Goal: Task Accomplishment & Management: Manage account settings

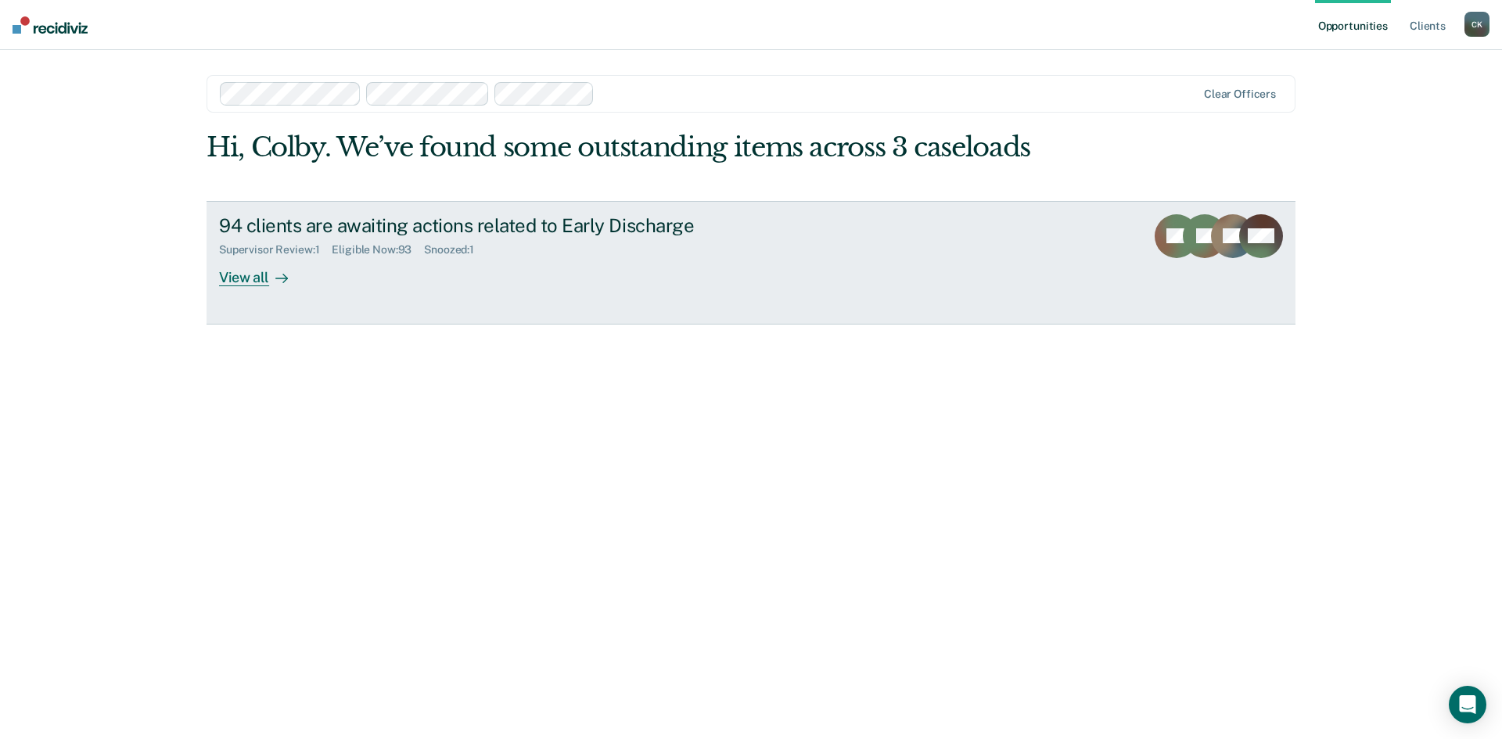
click at [278, 249] on div "Supervisor Review : 1" at bounding box center [275, 249] width 113 height 13
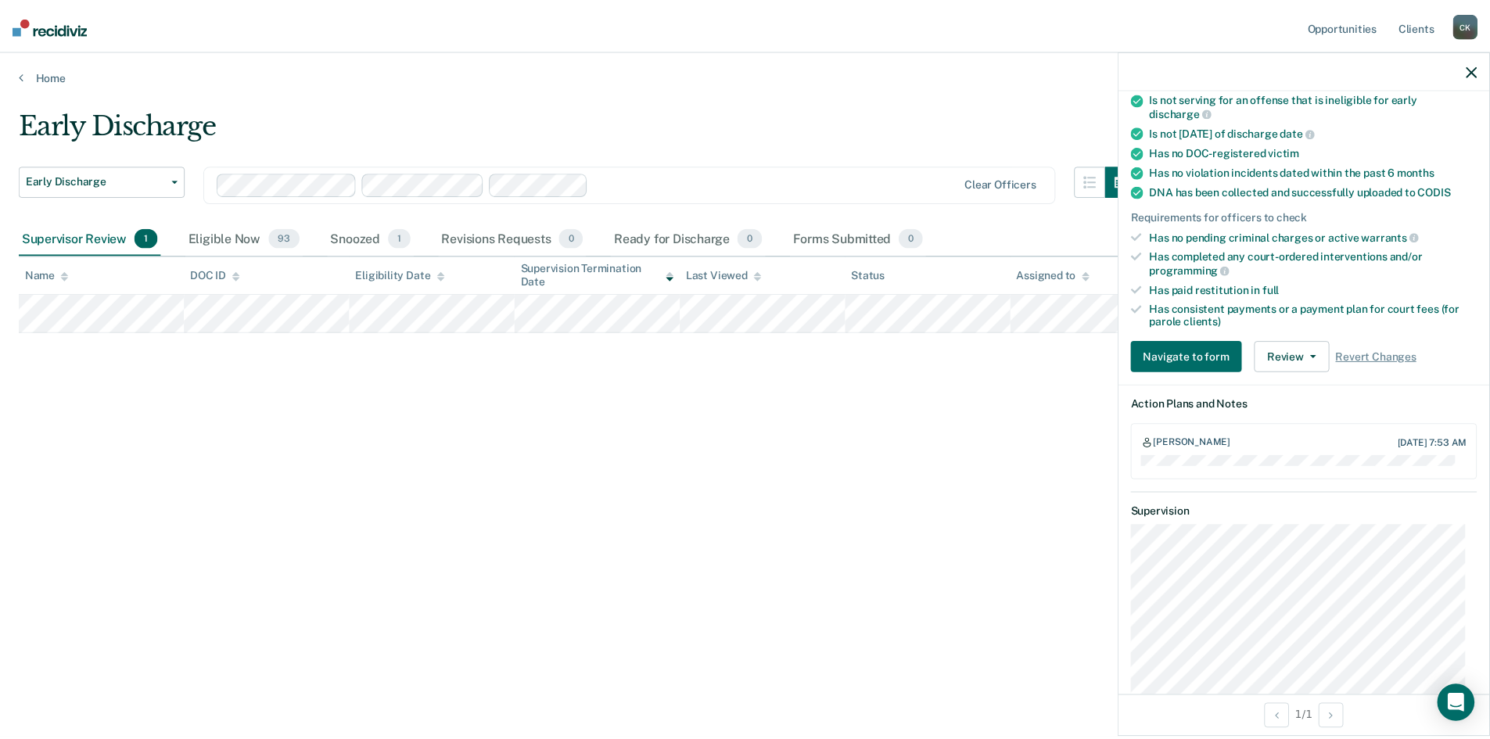
scroll to position [313, 0]
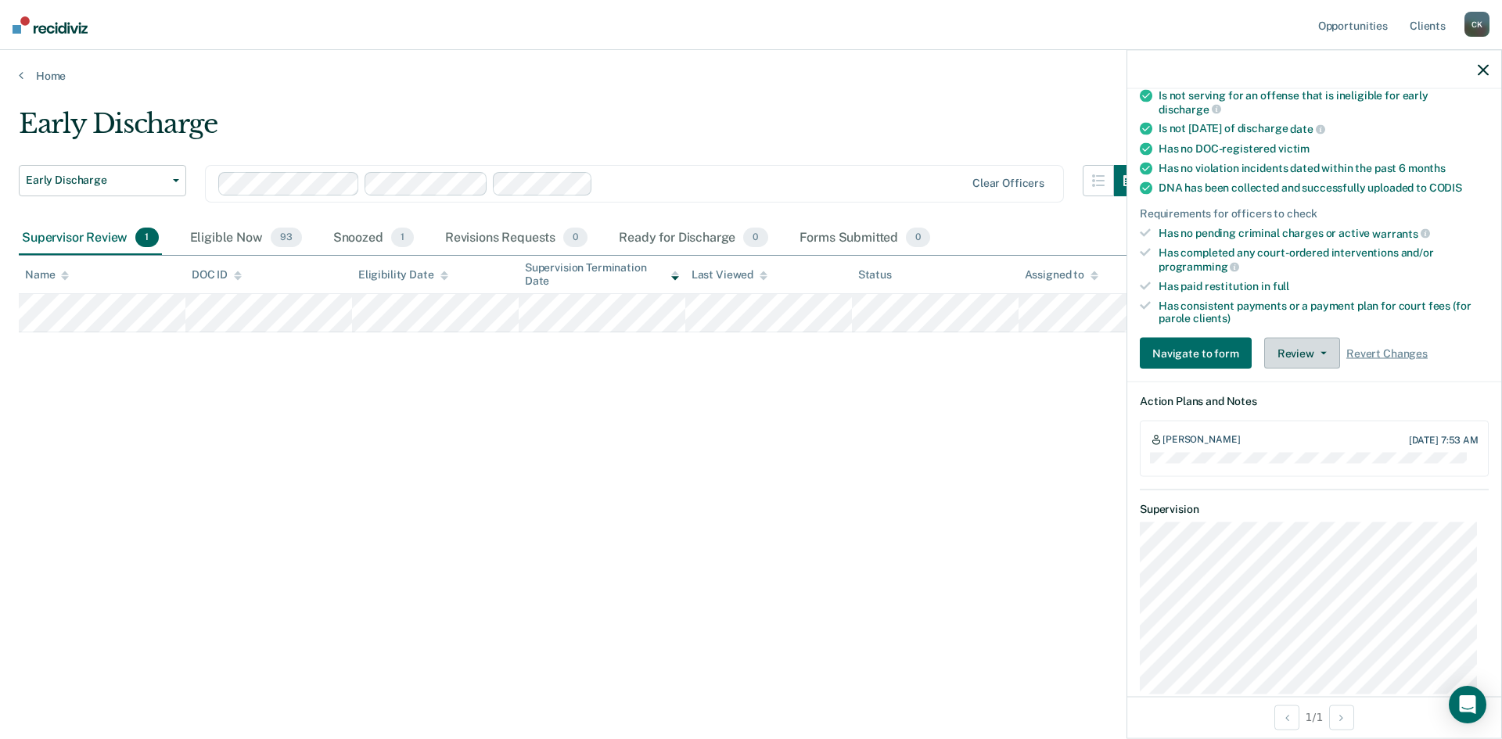
click at [1321, 349] on button "Review" at bounding box center [1302, 353] width 76 height 31
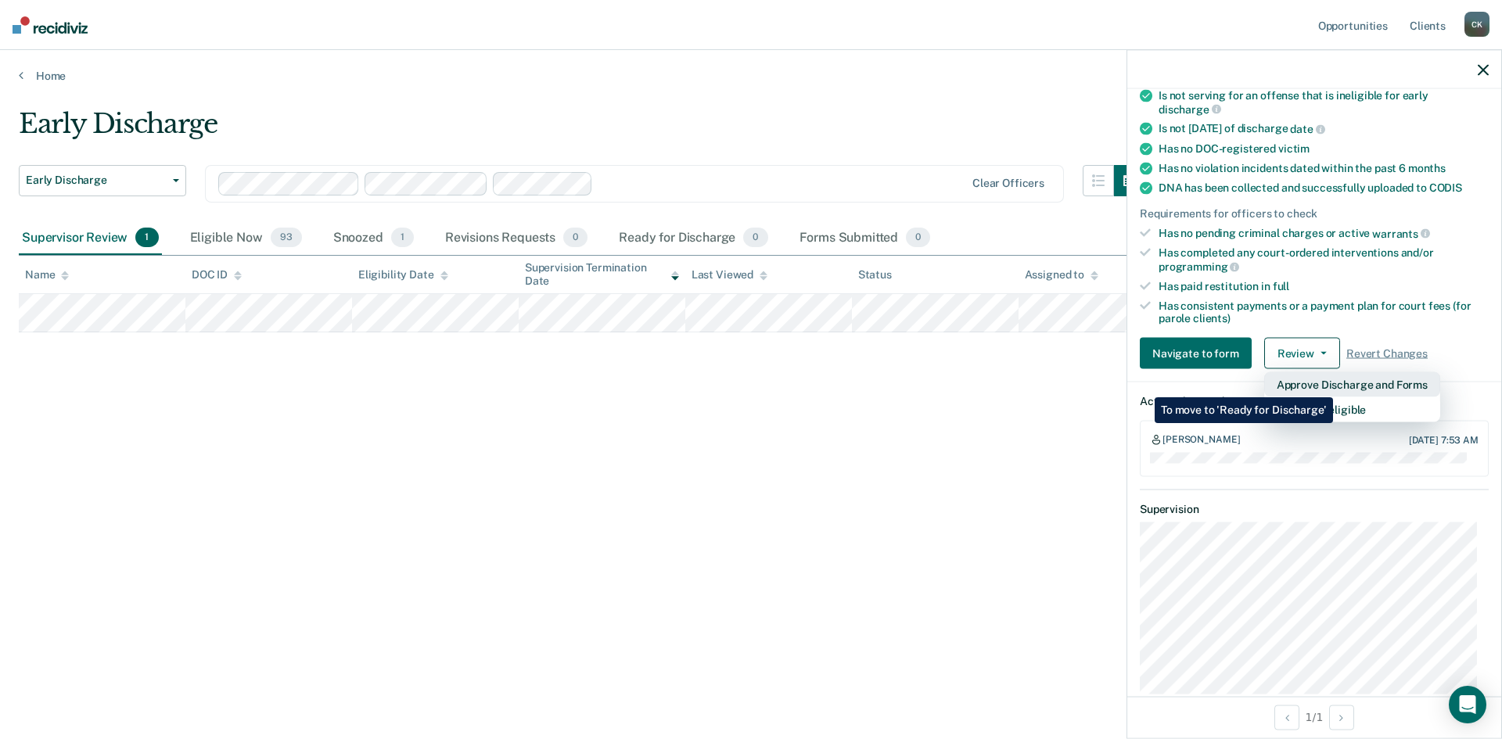
click at [1333, 386] on button "Approve Discharge and Forms" at bounding box center [1352, 384] width 176 height 25
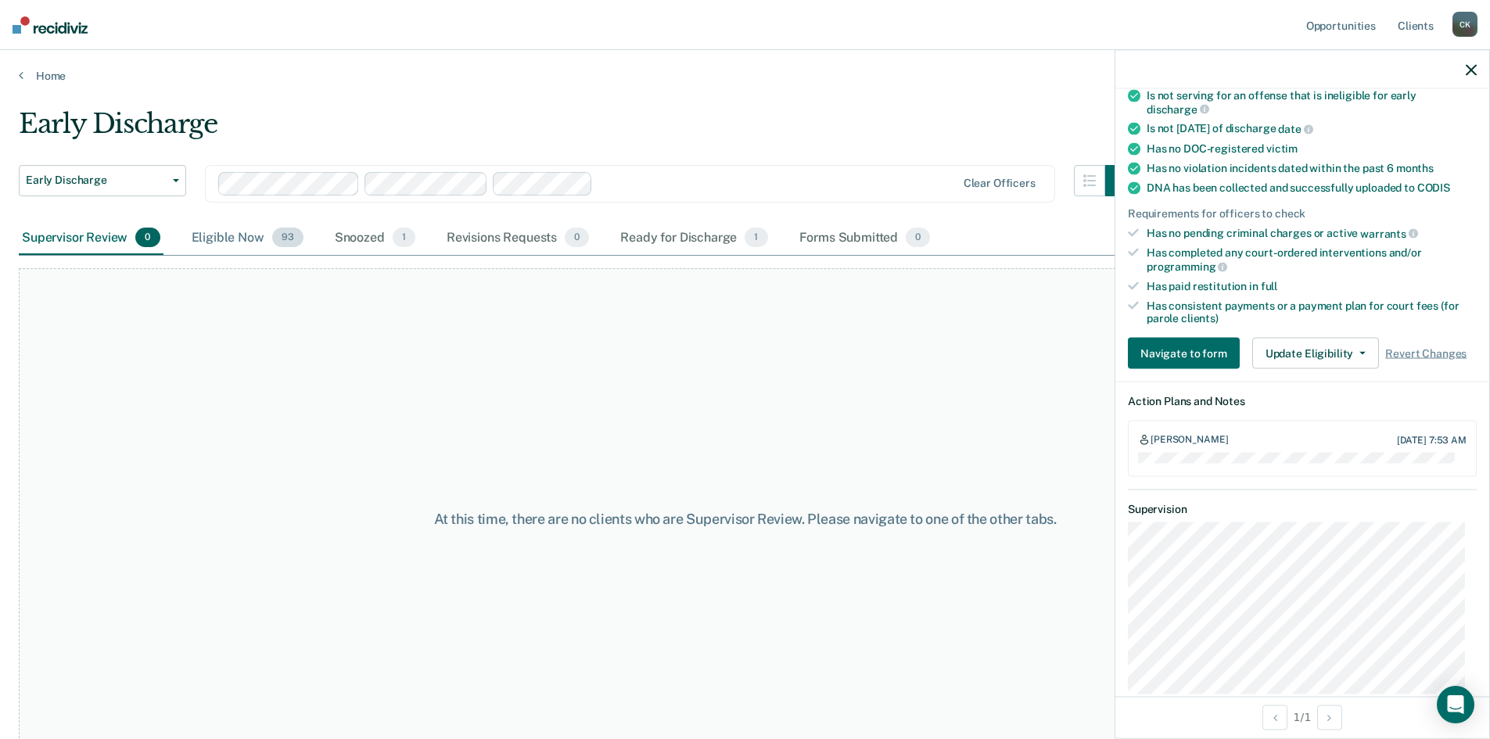
click at [235, 239] on div "Eligible Now 93" at bounding box center [248, 238] width 118 height 34
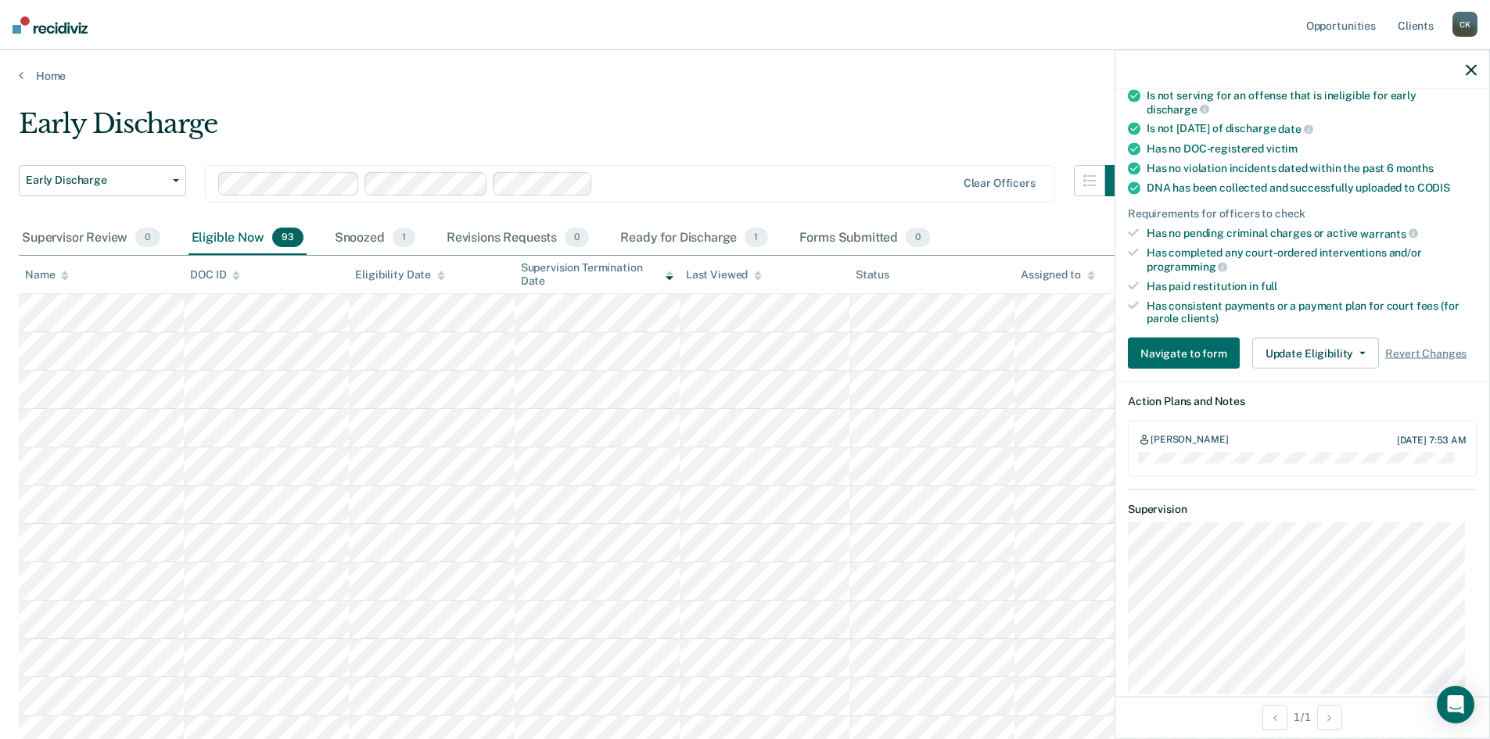
click at [1083, 272] on div "Assigned to" at bounding box center [1058, 274] width 74 height 13
click at [1083, 271] on div "Assigned to" at bounding box center [1058, 274] width 74 height 13
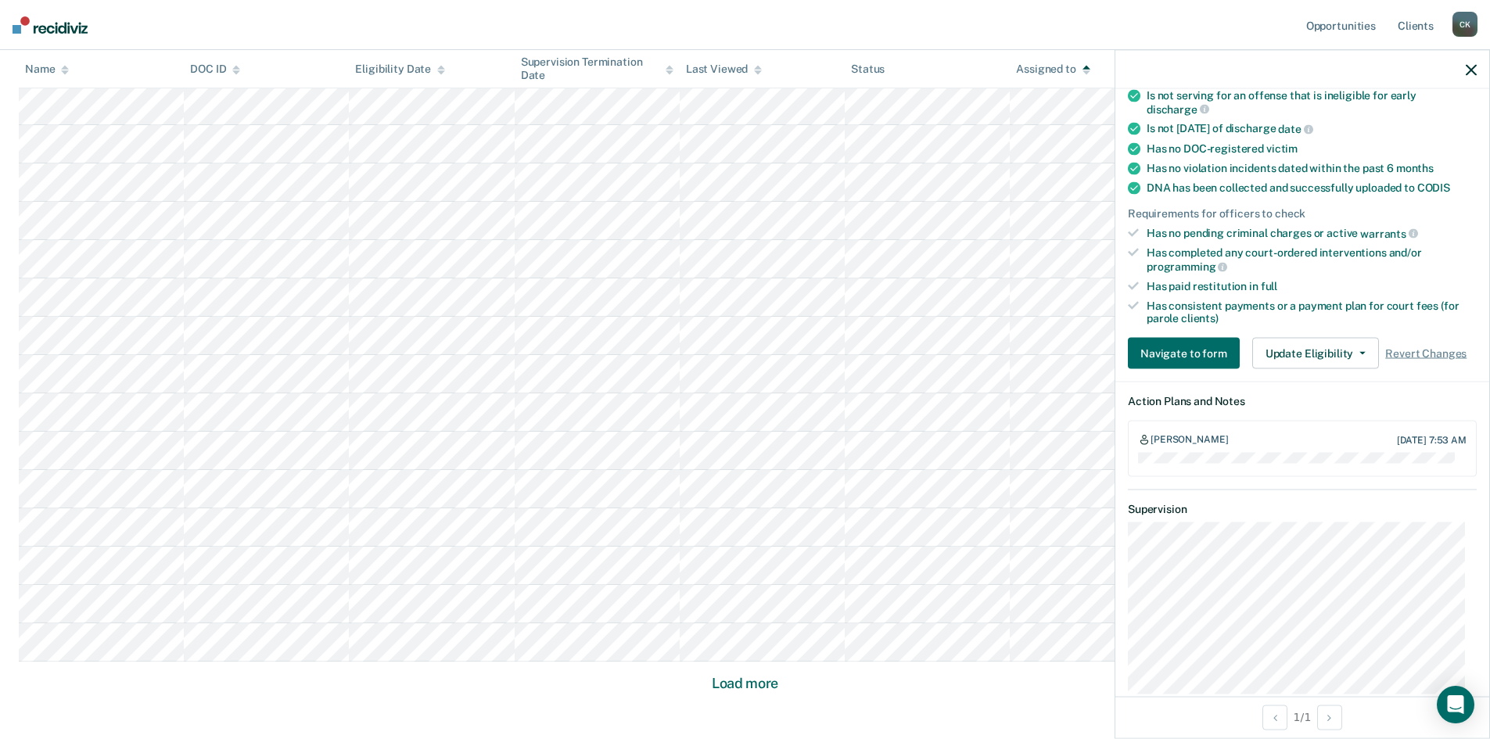
scroll to position [874, 0]
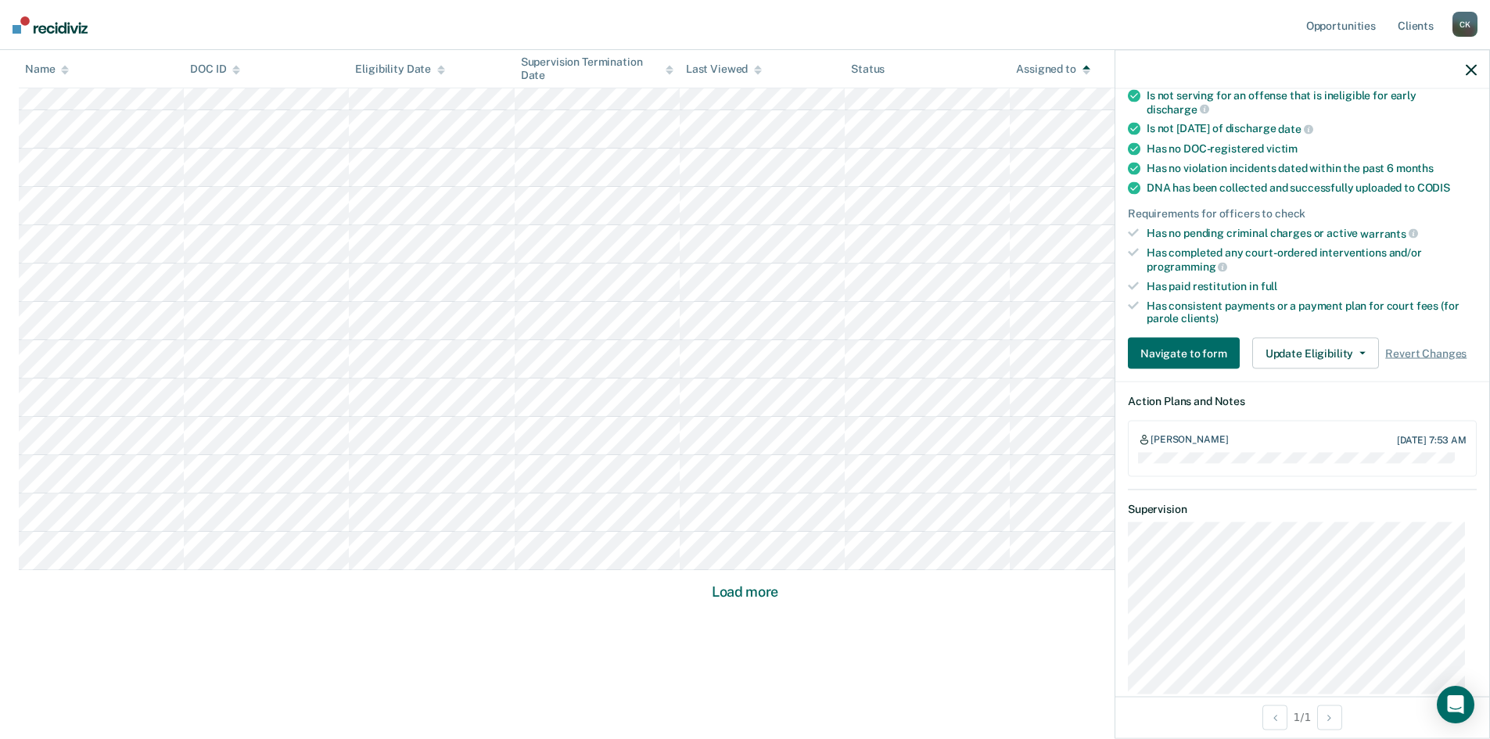
click at [732, 591] on button "Load more" at bounding box center [745, 592] width 76 height 19
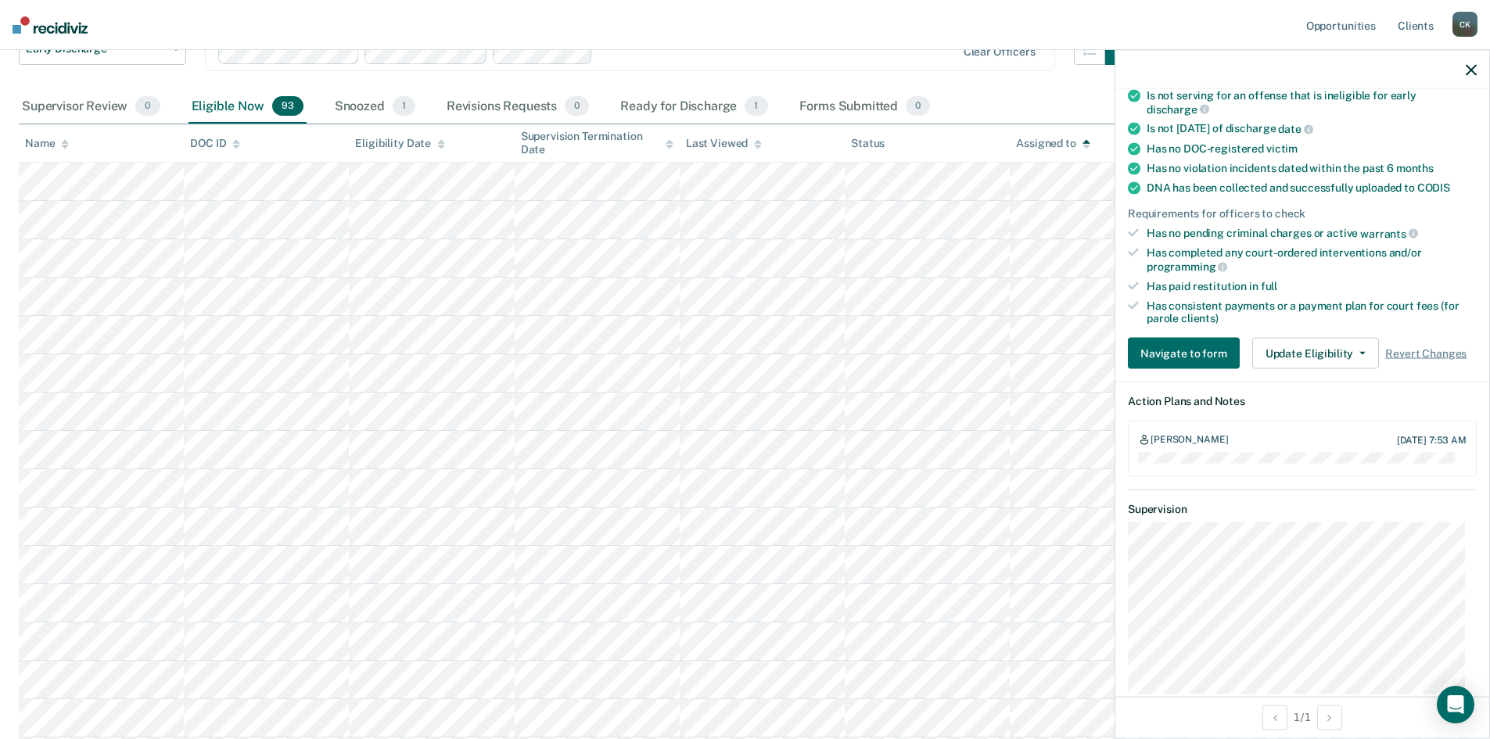
scroll to position [92, 0]
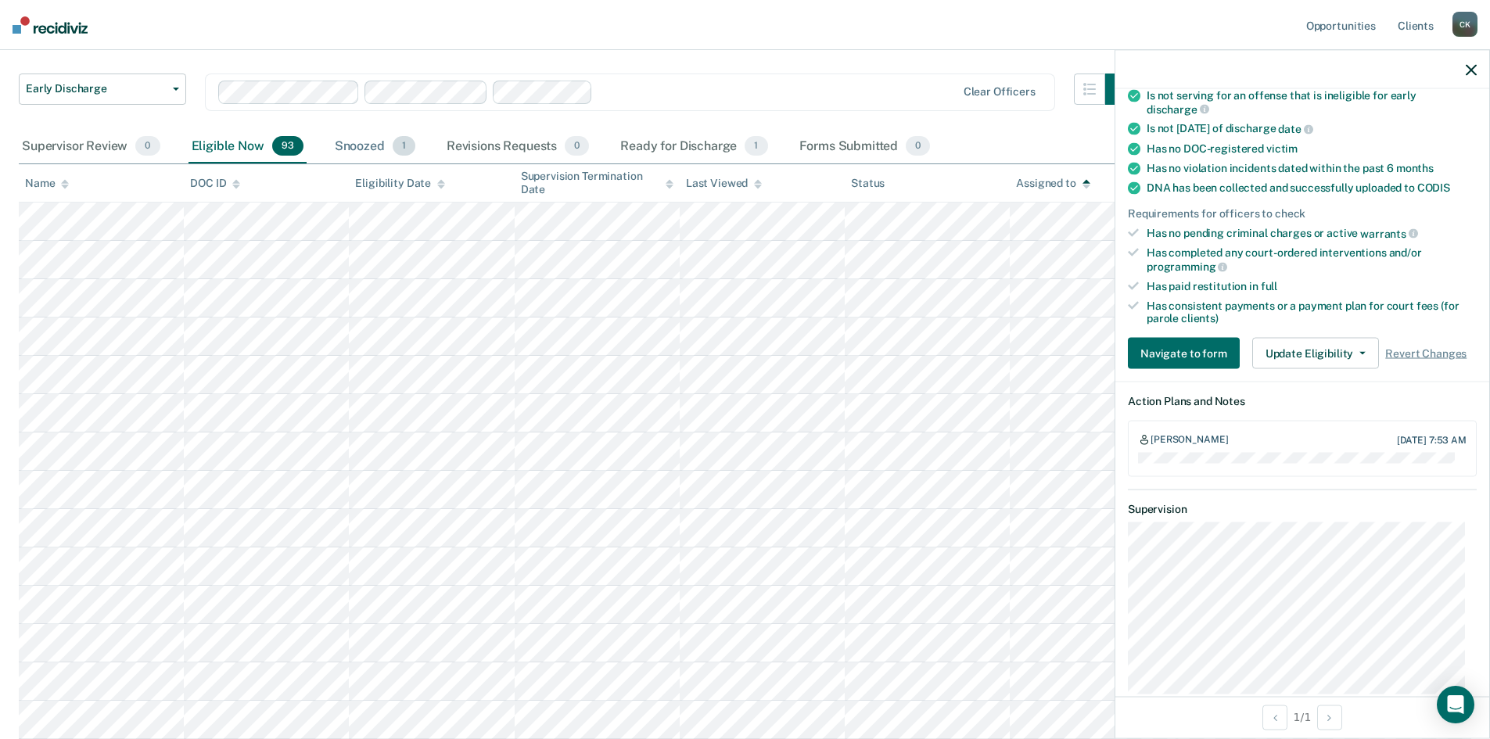
click at [363, 147] on div "Snoozed 1" at bounding box center [375, 147] width 87 height 34
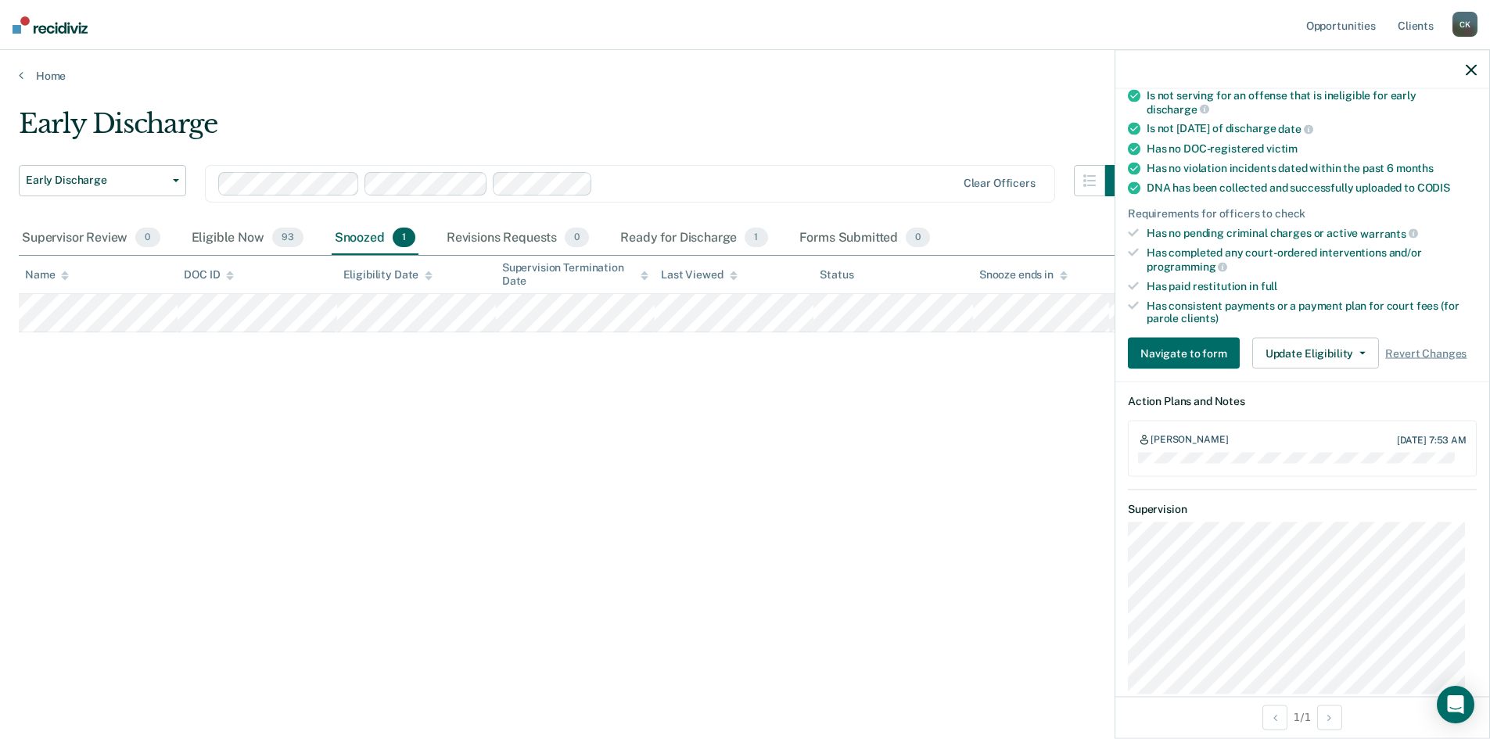
scroll to position [0, 0]
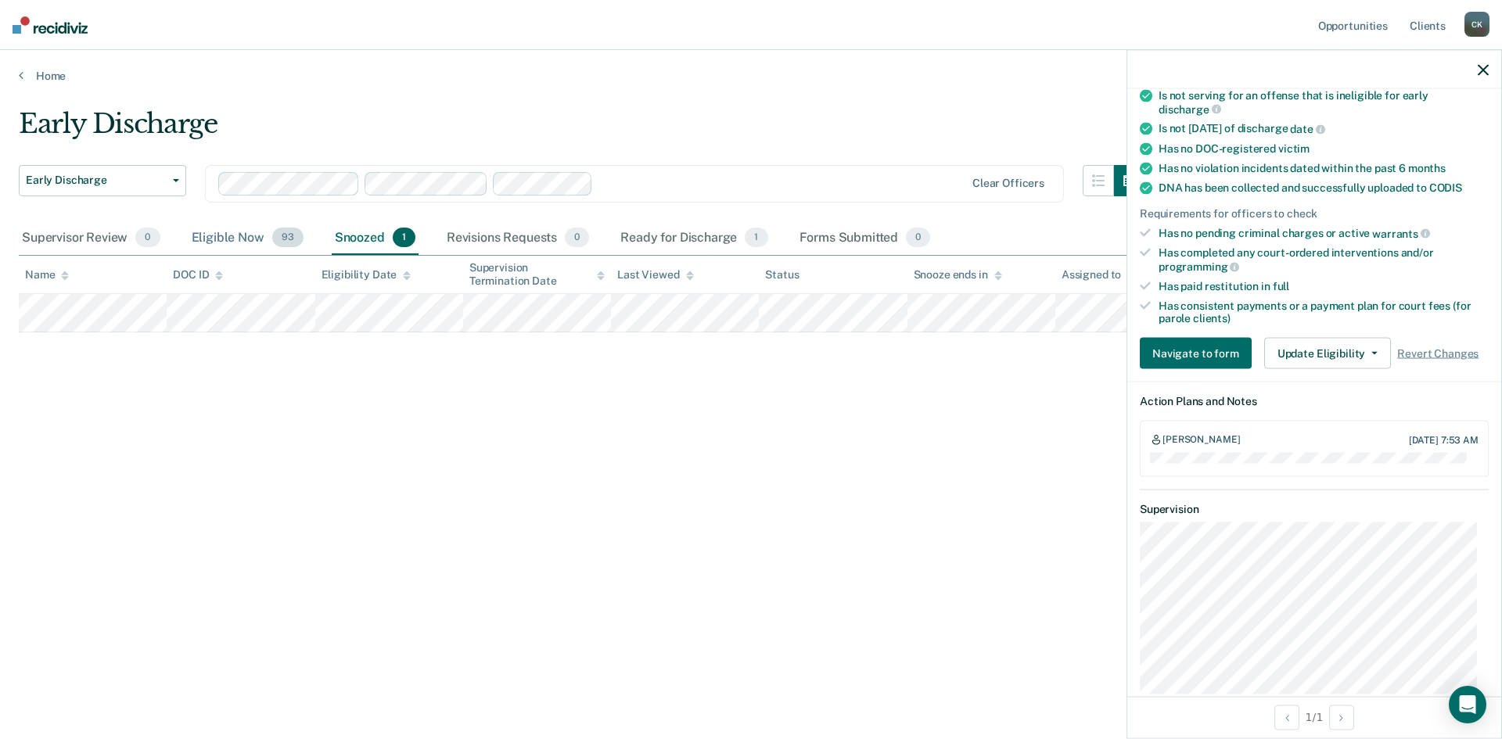
click at [241, 243] on div "Eligible Now 93" at bounding box center [248, 238] width 118 height 34
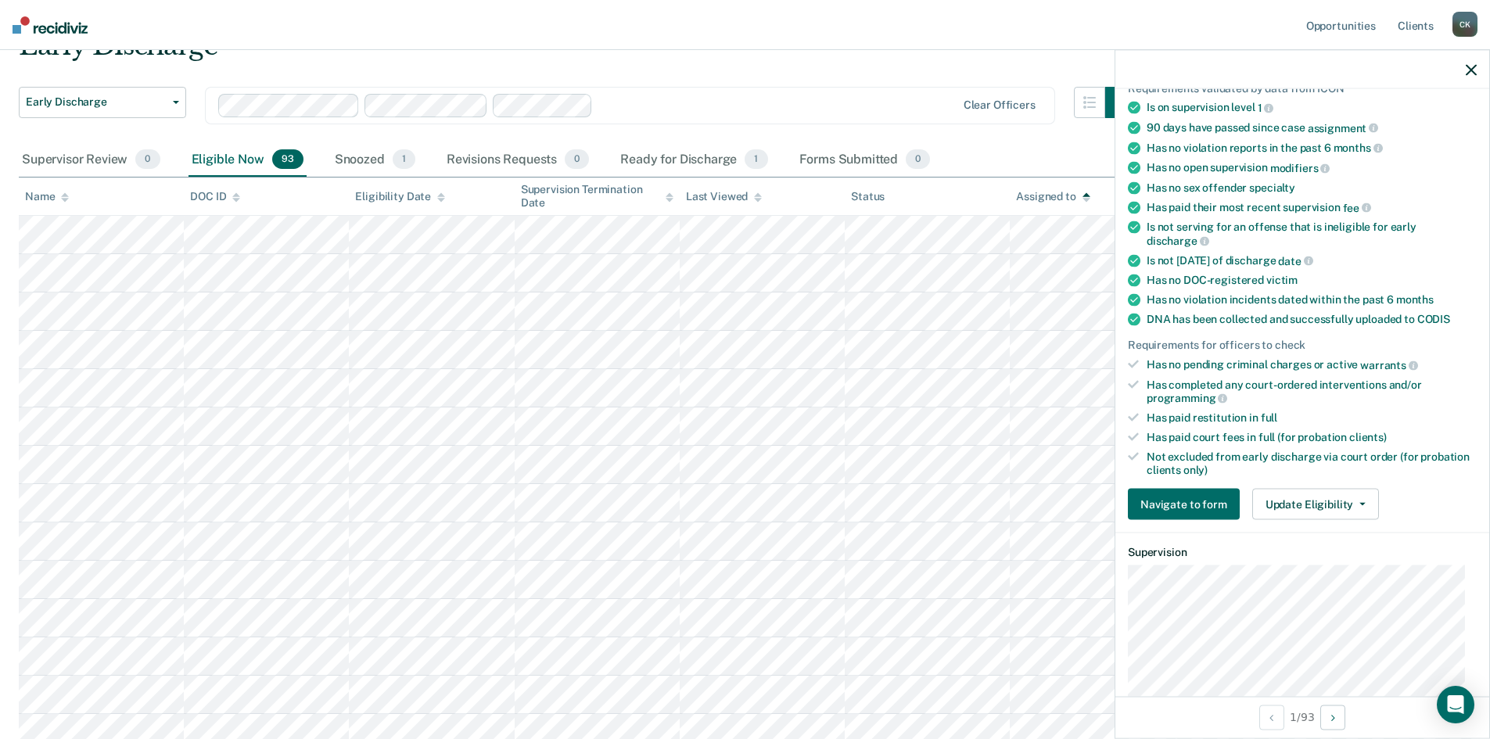
scroll to position [156, 0]
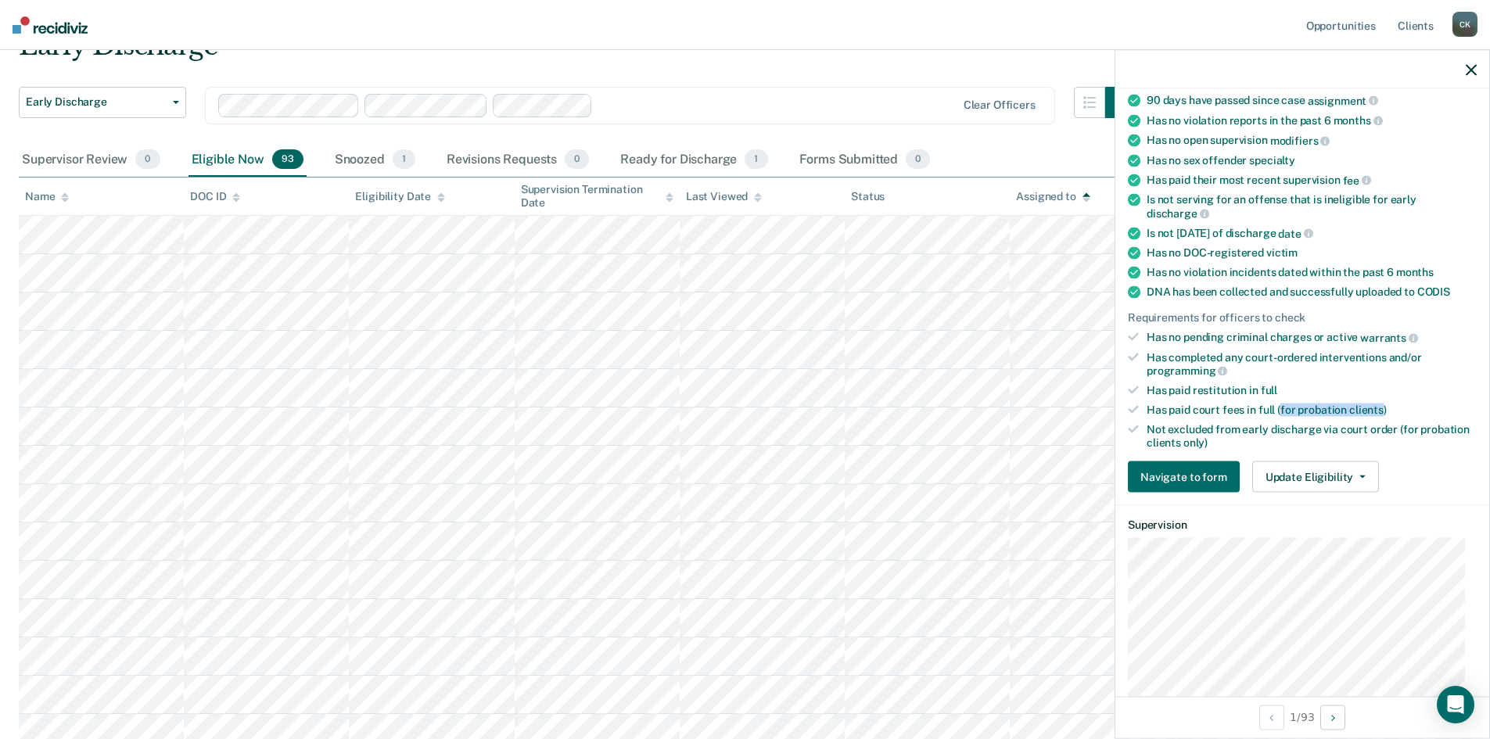
drag, startPoint x: 1378, startPoint y: 411, endPoint x: 1279, endPoint y: 409, distance: 99.4
click at [1279, 409] on div "Has paid court fees in full (for probation clients)" at bounding box center [1312, 410] width 330 height 13
click at [1302, 409] on div "Has paid court fees in full (for probation clients)" at bounding box center [1312, 410] width 330 height 13
click at [1361, 473] on button "Update Eligibility" at bounding box center [1315, 477] width 127 height 31
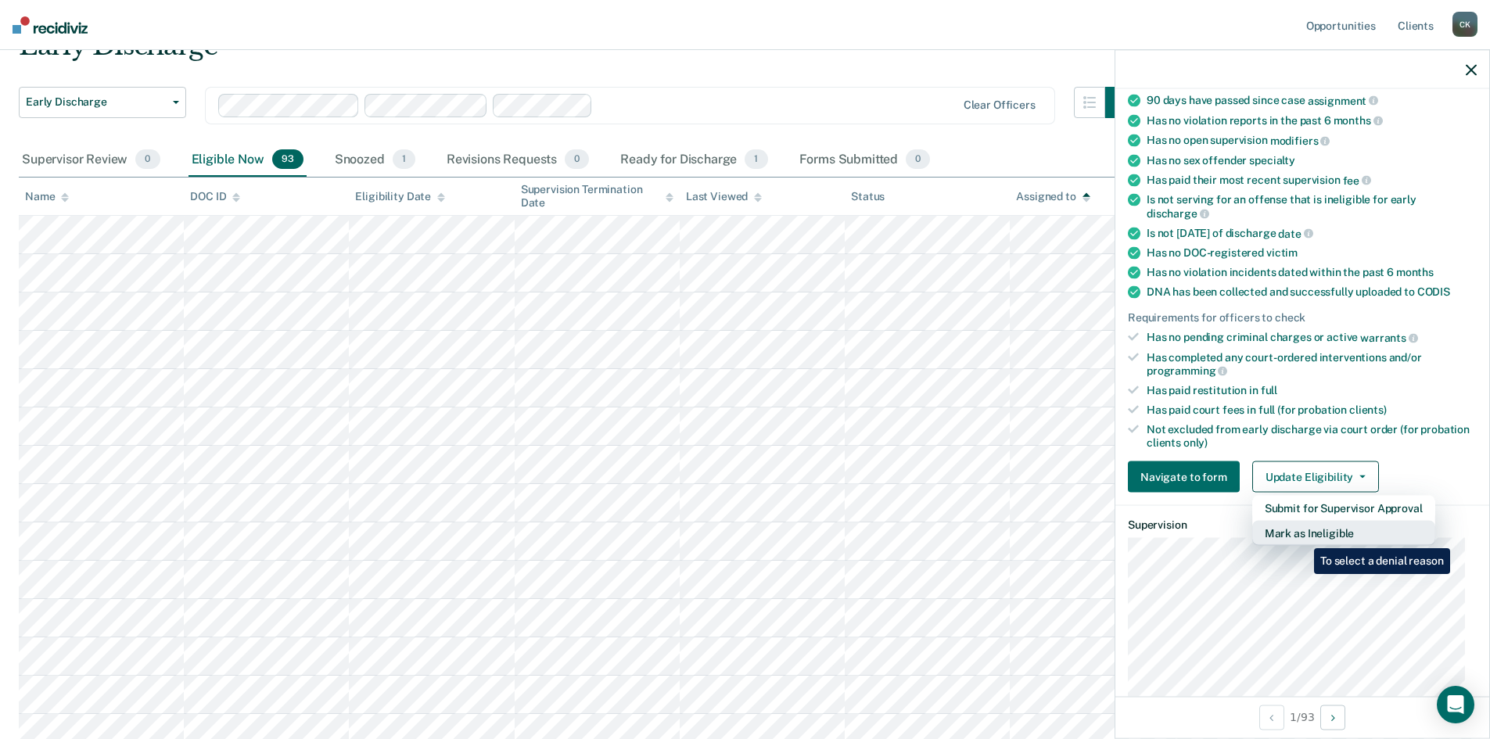
click at [1303, 537] on button "Mark as Ineligible" at bounding box center [1343, 533] width 183 height 25
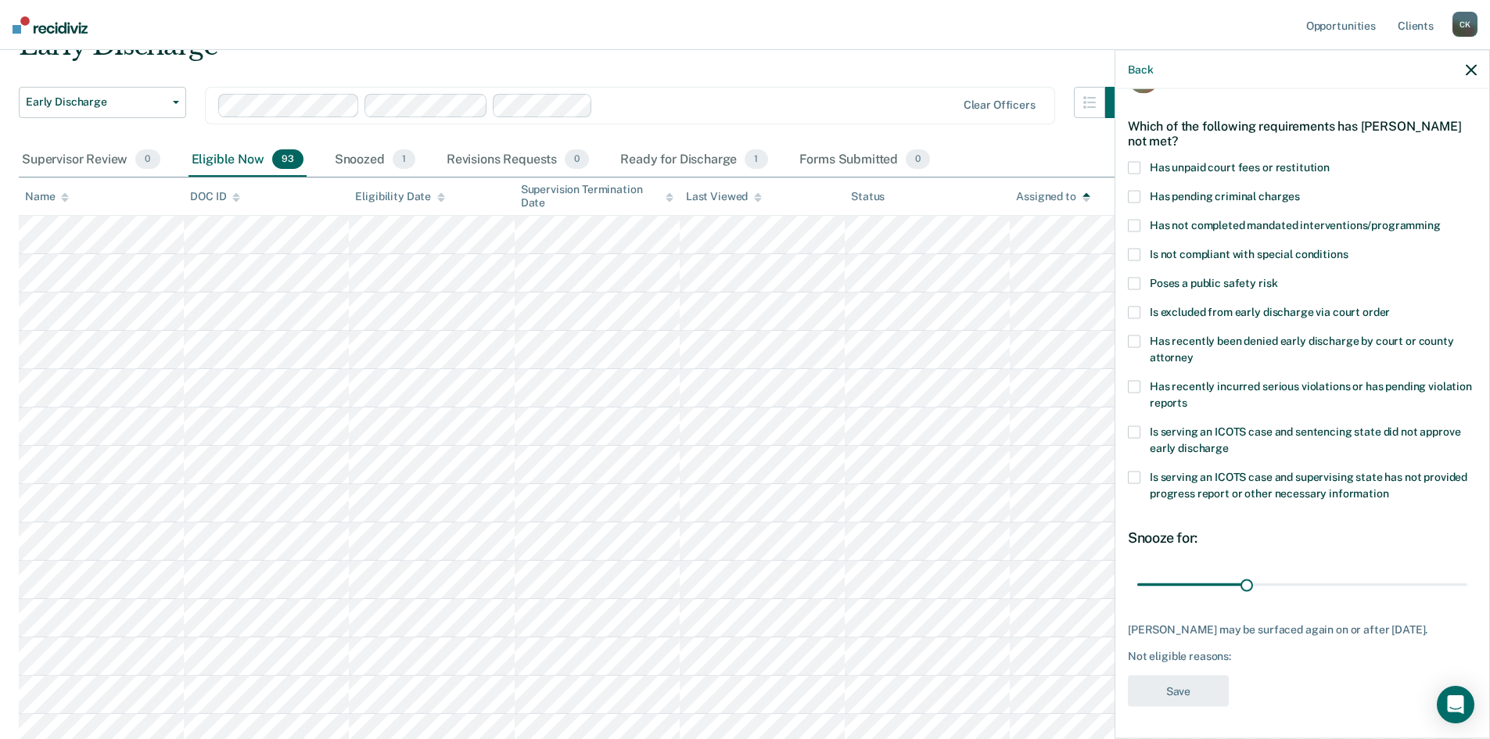
scroll to position [59, 0]
click at [1127, 154] on div "JH Which of the following requirements has [PERSON_NAME] not met? Has unpaid co…" at bounding box center [1303, 412] width 374 height 646
click at [1131, 161] on span at bounding box center [1134, 167] width 13 height 13
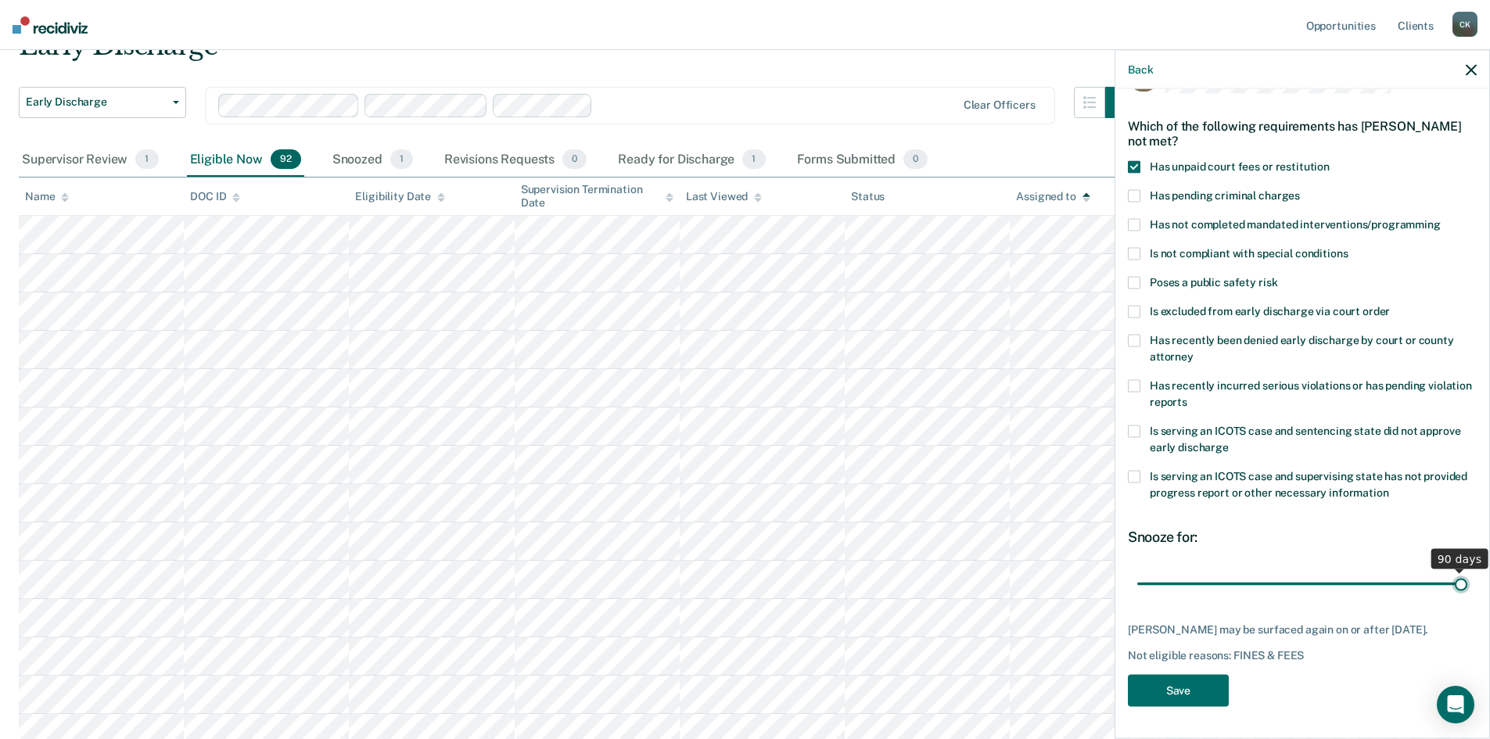
drag, startPoint x: 1241, startPoint y: 574, endPoint x: 1500, endPoint y: 576, distance: 258.9
type input "90"
click at [1468, 576] on input "range" at bounding box center [1302, 583] width 330 height 27
click at [1471, 74] on icon "button" at bounding box center [1471, 69] width 11 height 11
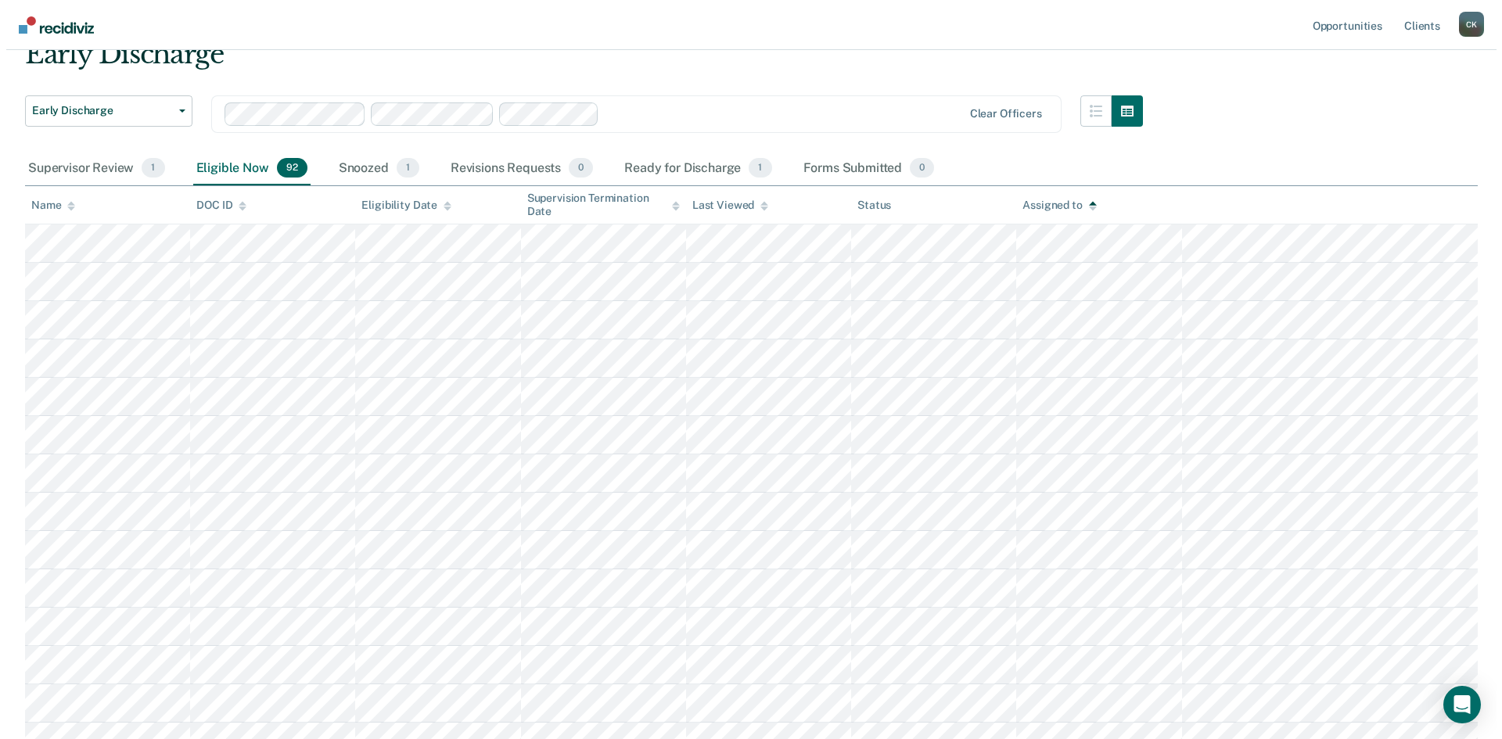
scroll to position [0, 0]
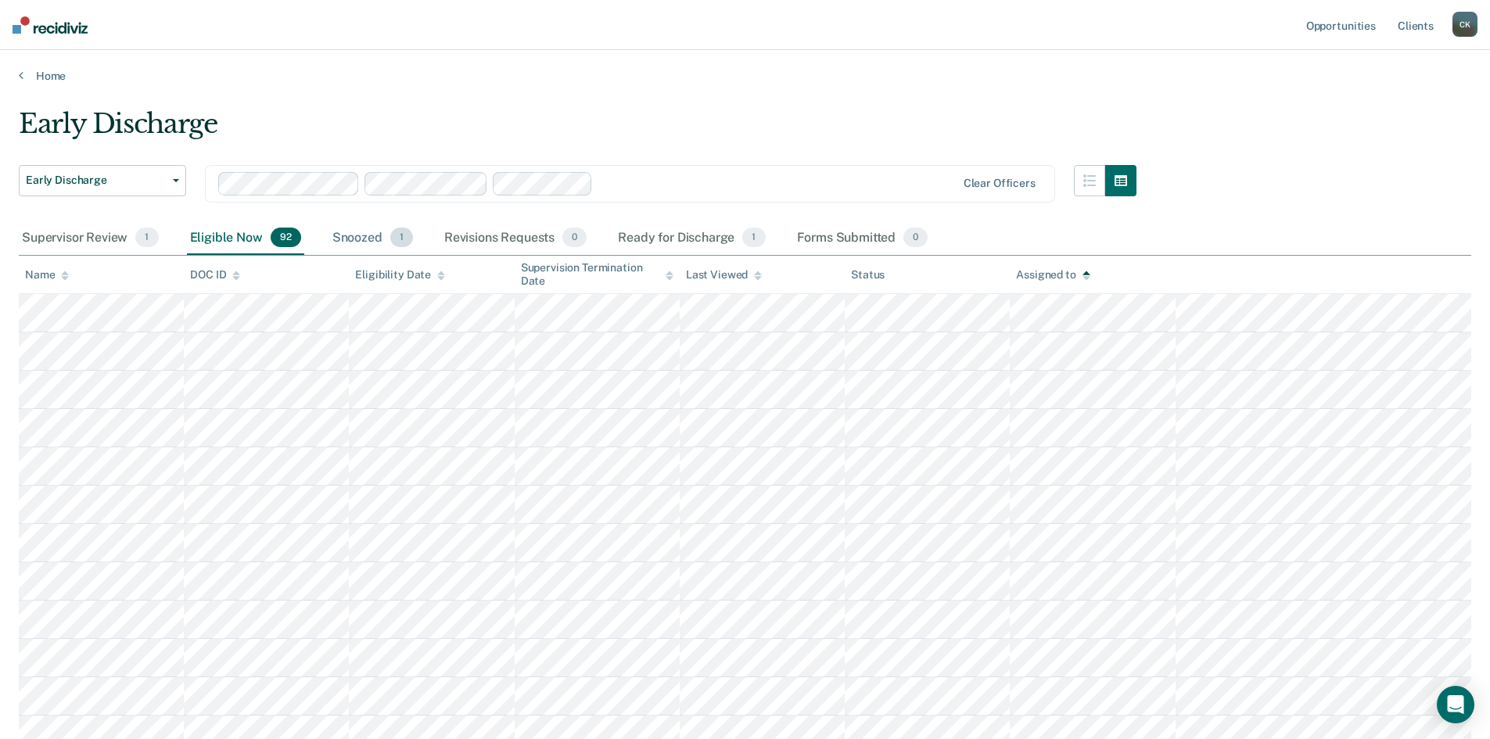
click at [363, 235] on div "Snoozed 1" at bounding box center [372, 238] width 87 height 34
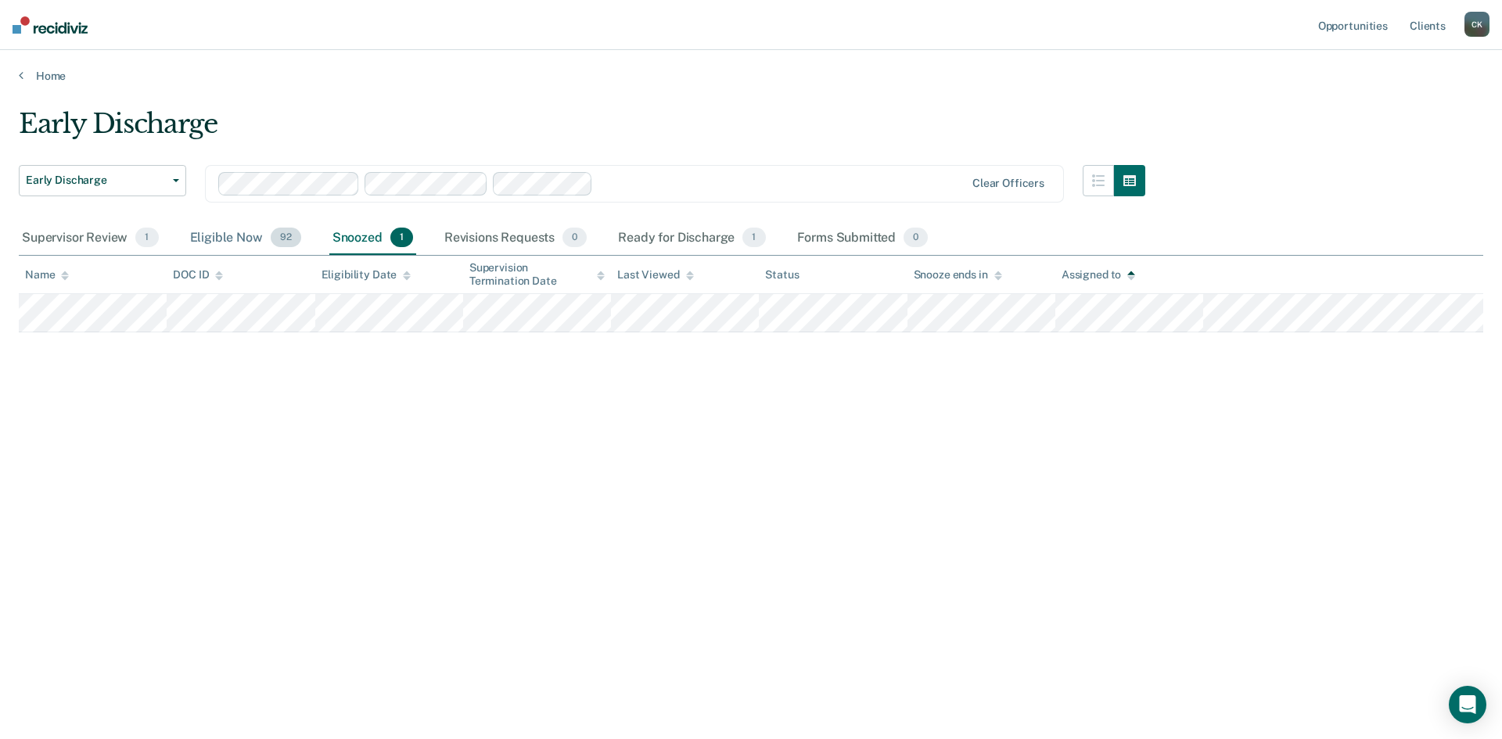
click at [215, 237] on div "Eligible Now 92" at bounding box center [245, 238] width 117 height 34
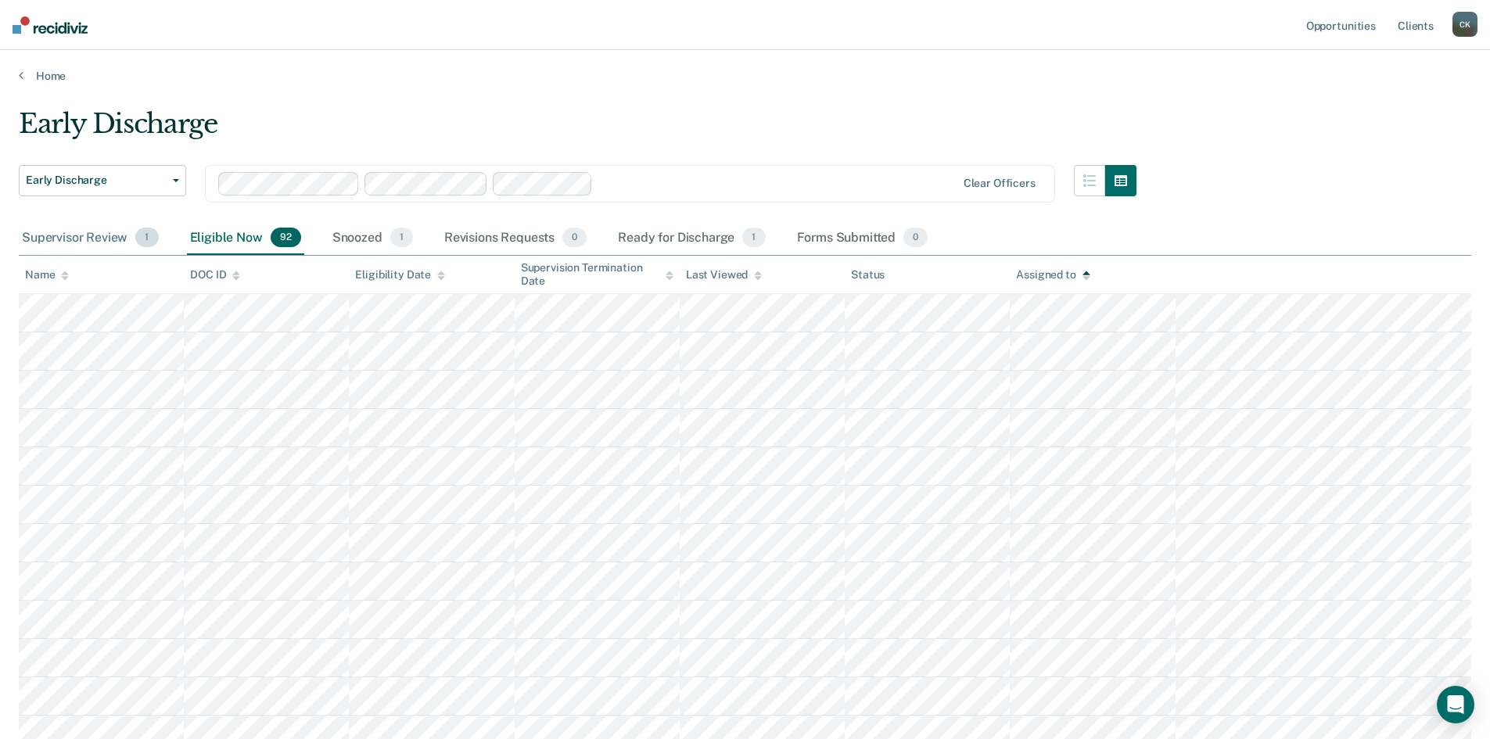
click at [69, 236] on div "Supervisor Review 1" at bounding box center [90, 238] width 143 height 34
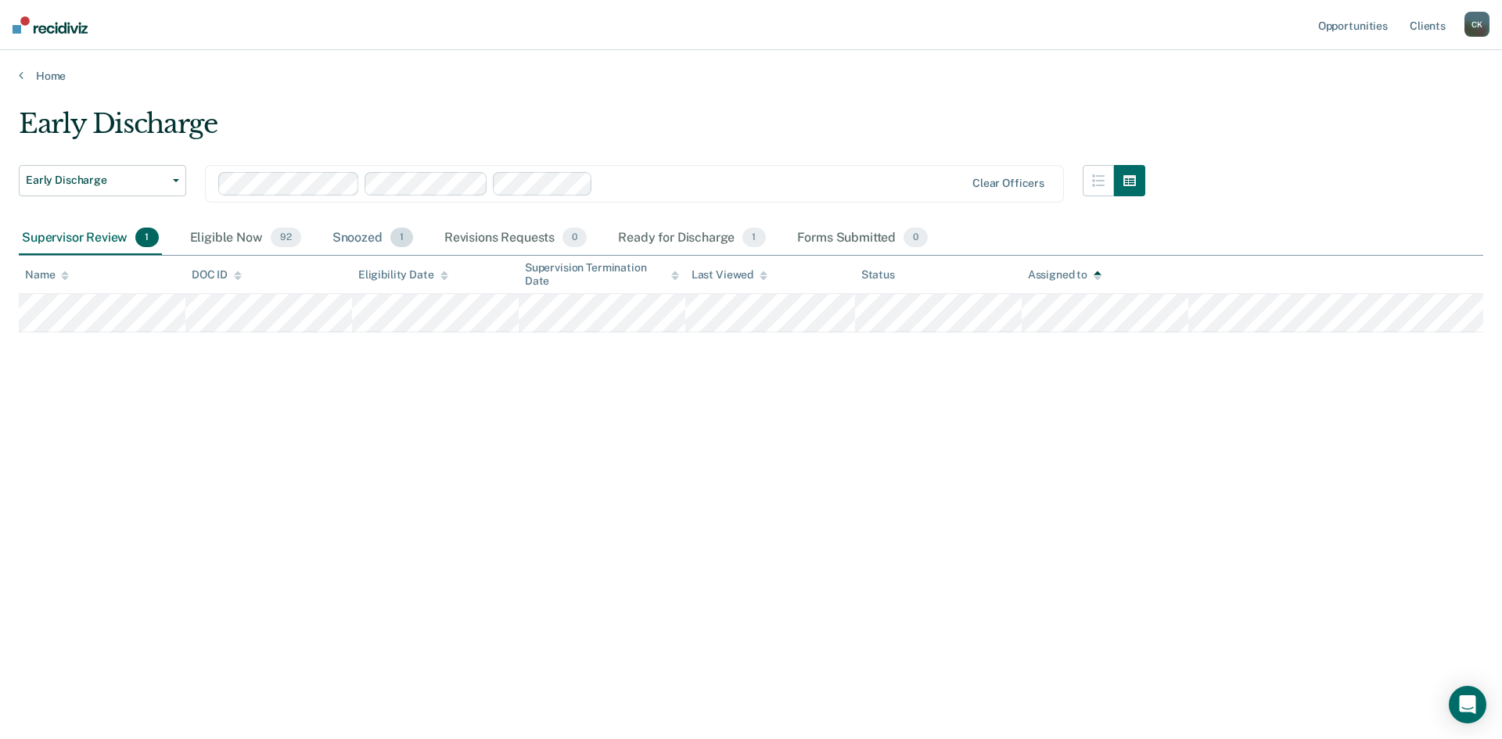
click at [346, 234] on div "Snoozed 1" at bounding box center [372, 238] width 87 height 34
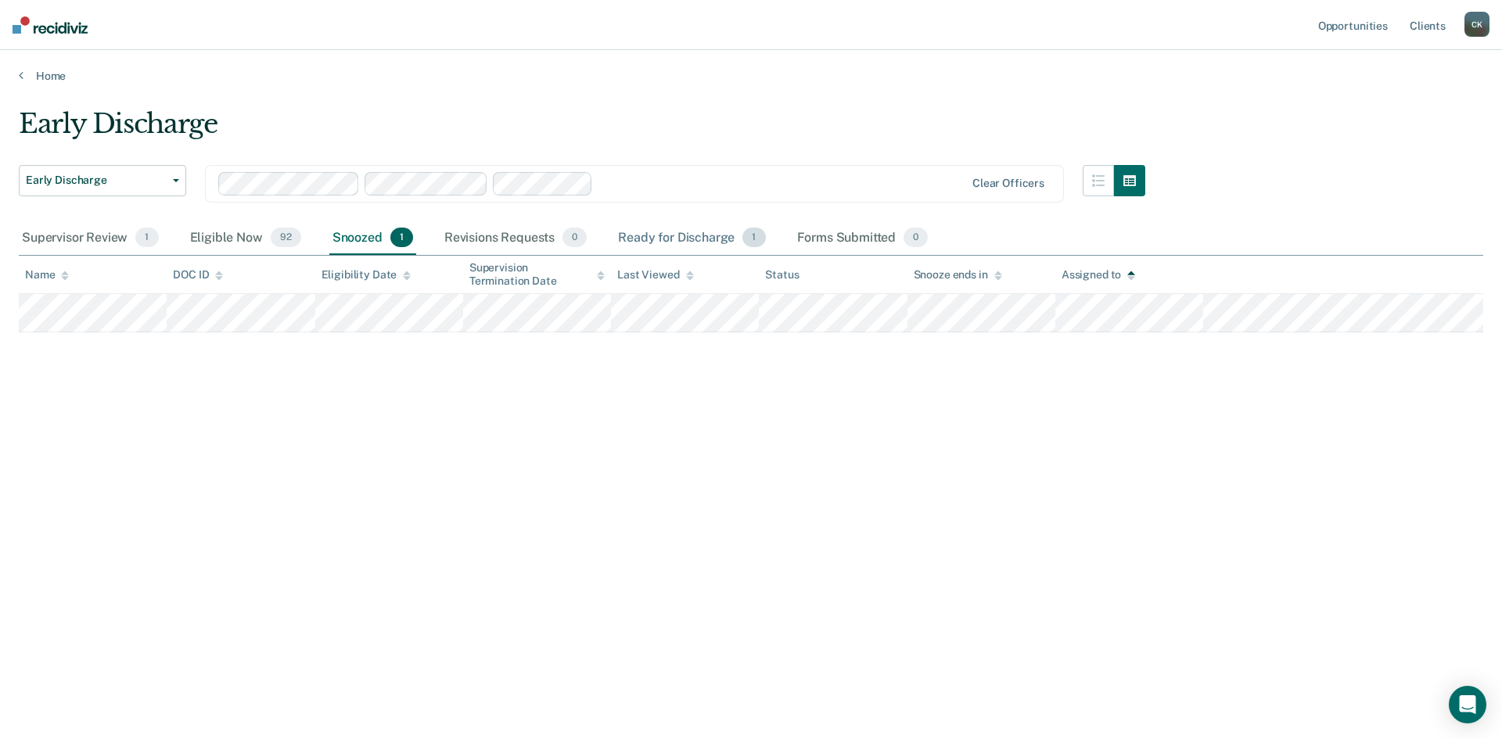
click at [658, 238] on div "Ready for Discharge 1" at bounding box center [691, 238] width 153 height 34
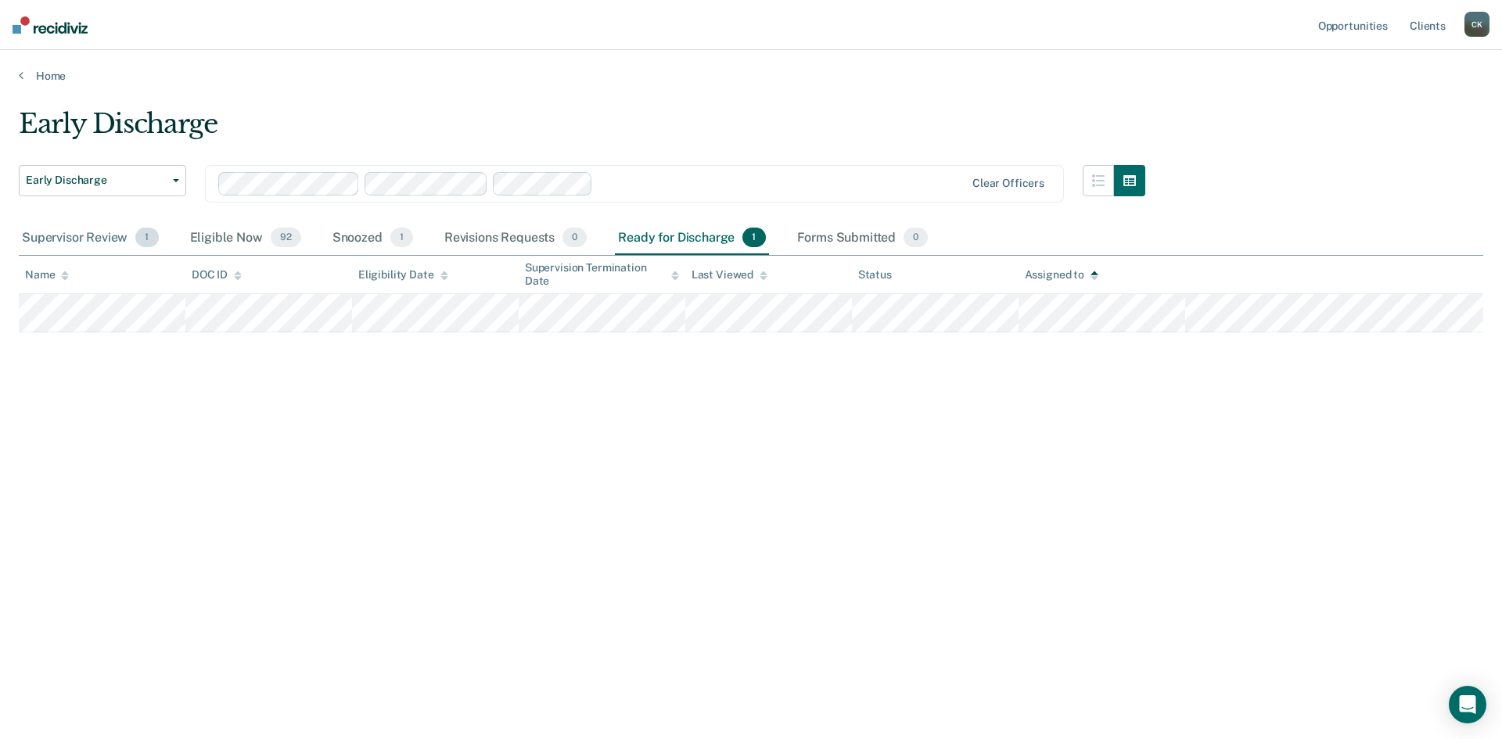
click at [77, 239] on div "Supervisor Review 1" at bounding box center [90, 238] width 143 height 34
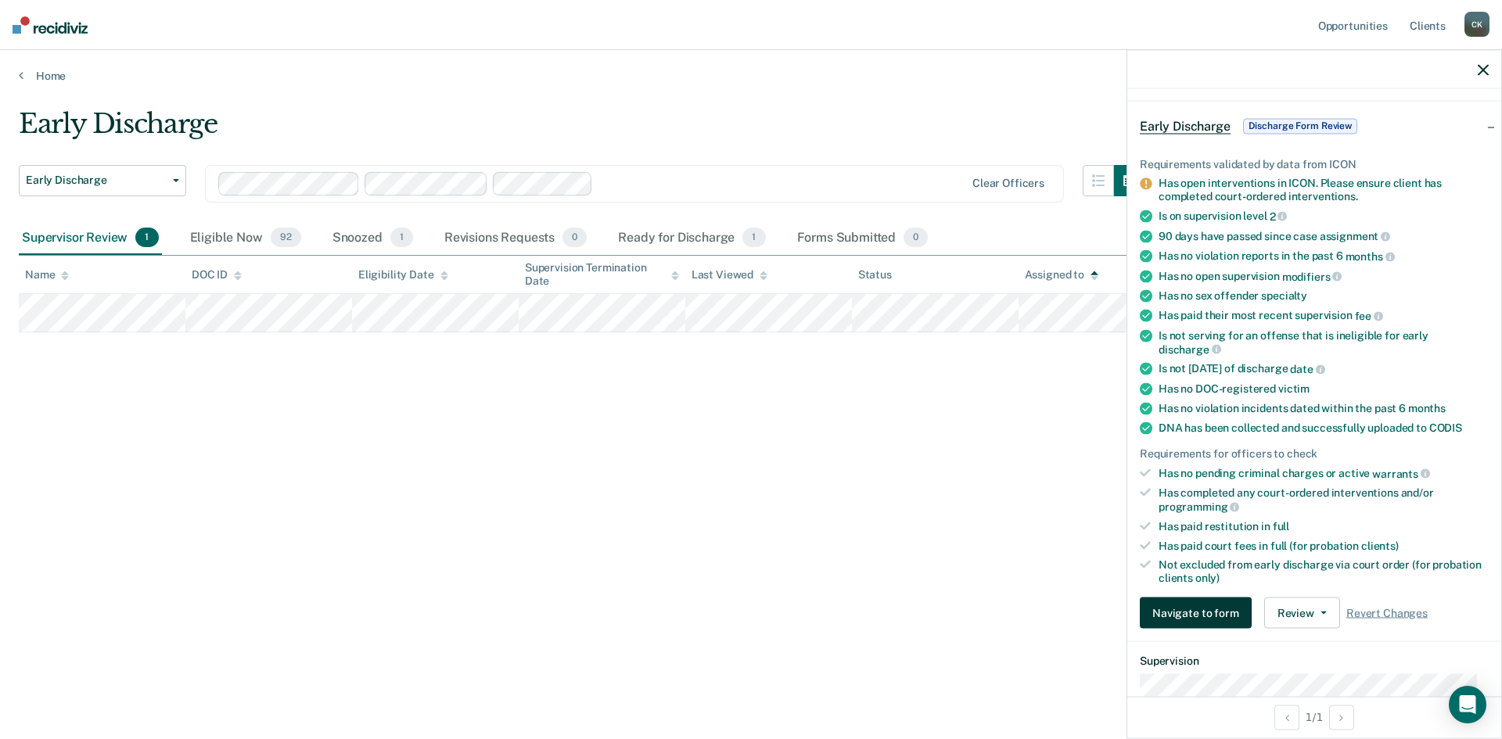
scroll to position [156, 0]
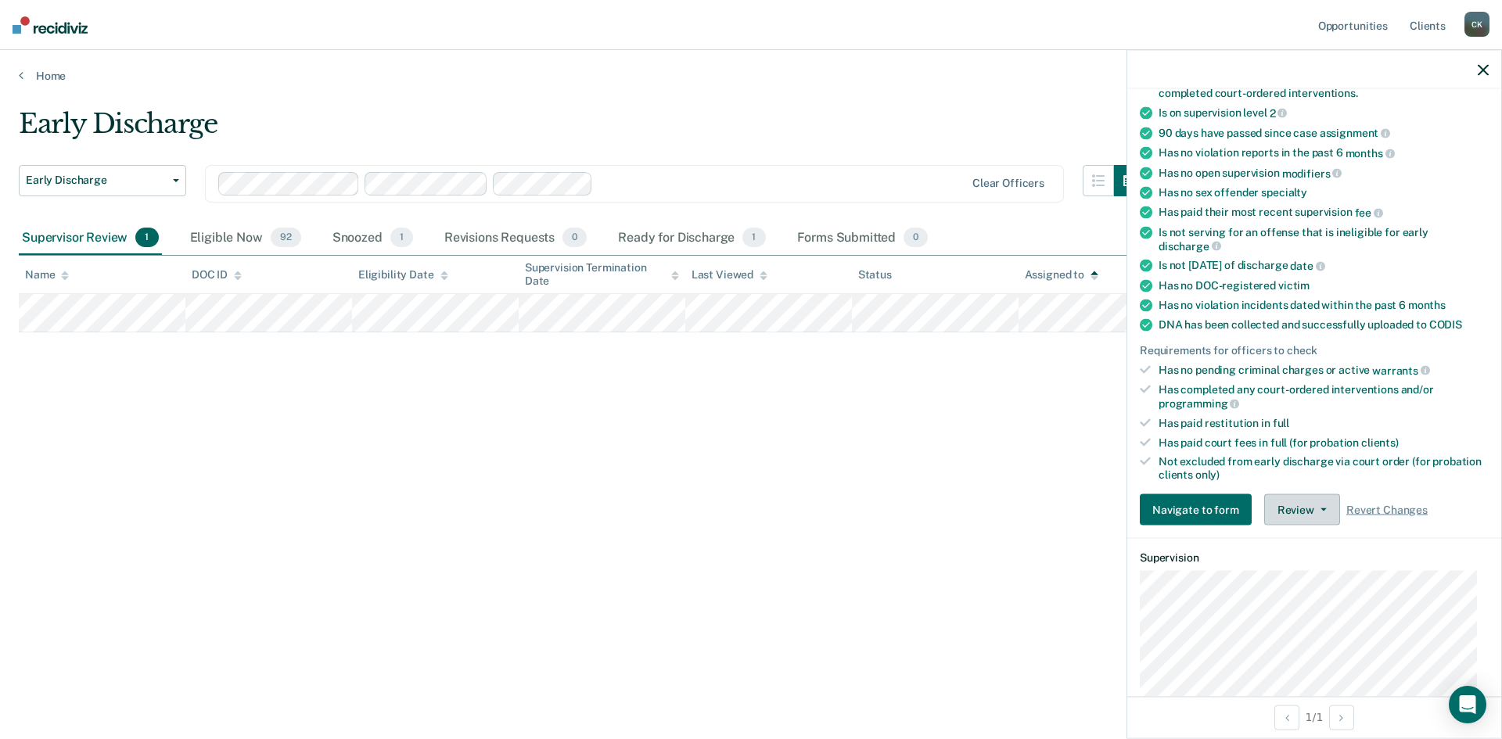
click at [1317, 512] on button "Review" at bounding box center [1302, 509] width 76 height 31
click at [753, 92] on main "Early Discharge Early Discharge Early Discharge Clear officers Supervisor Revie…" at bounding box center [751, 409] width 1502 height 652
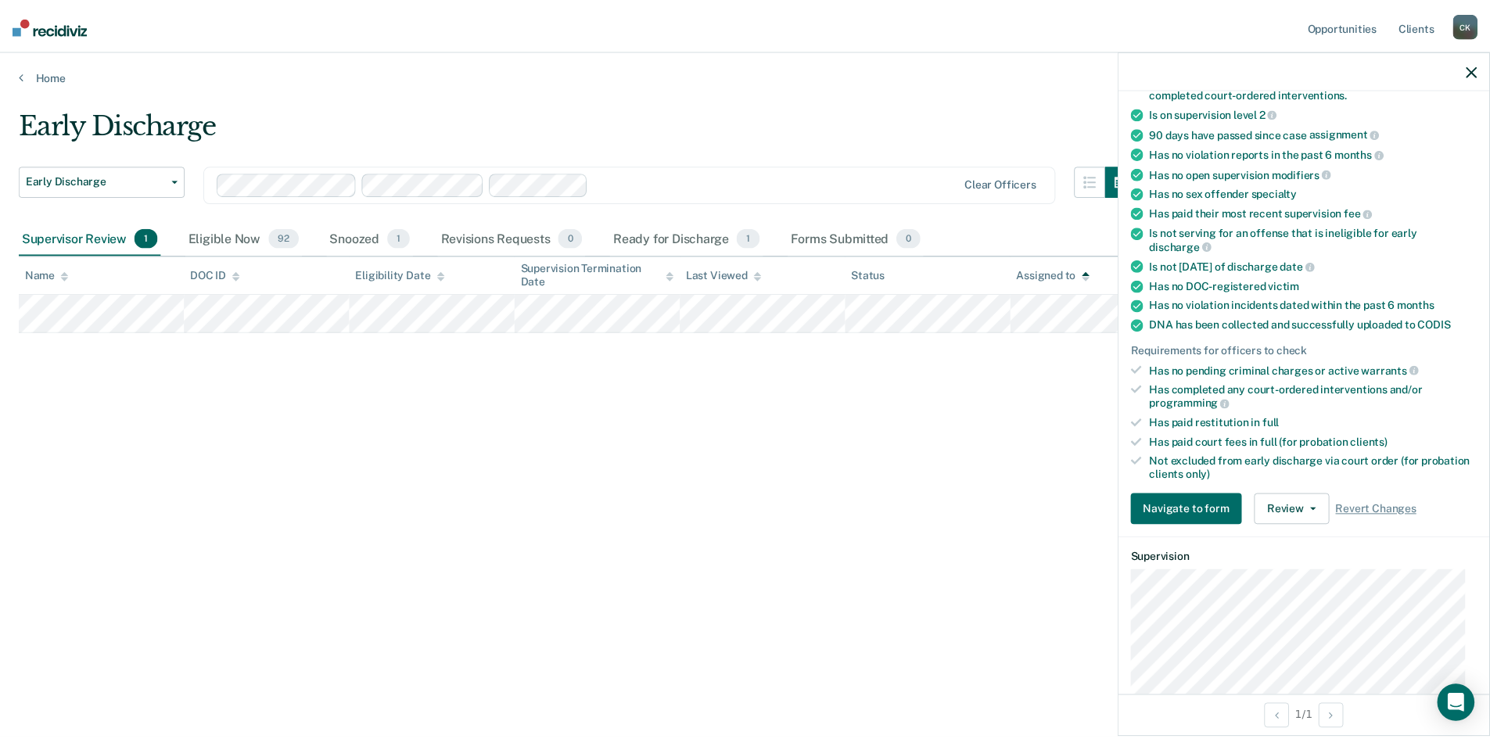
scroll to position [0, 0]
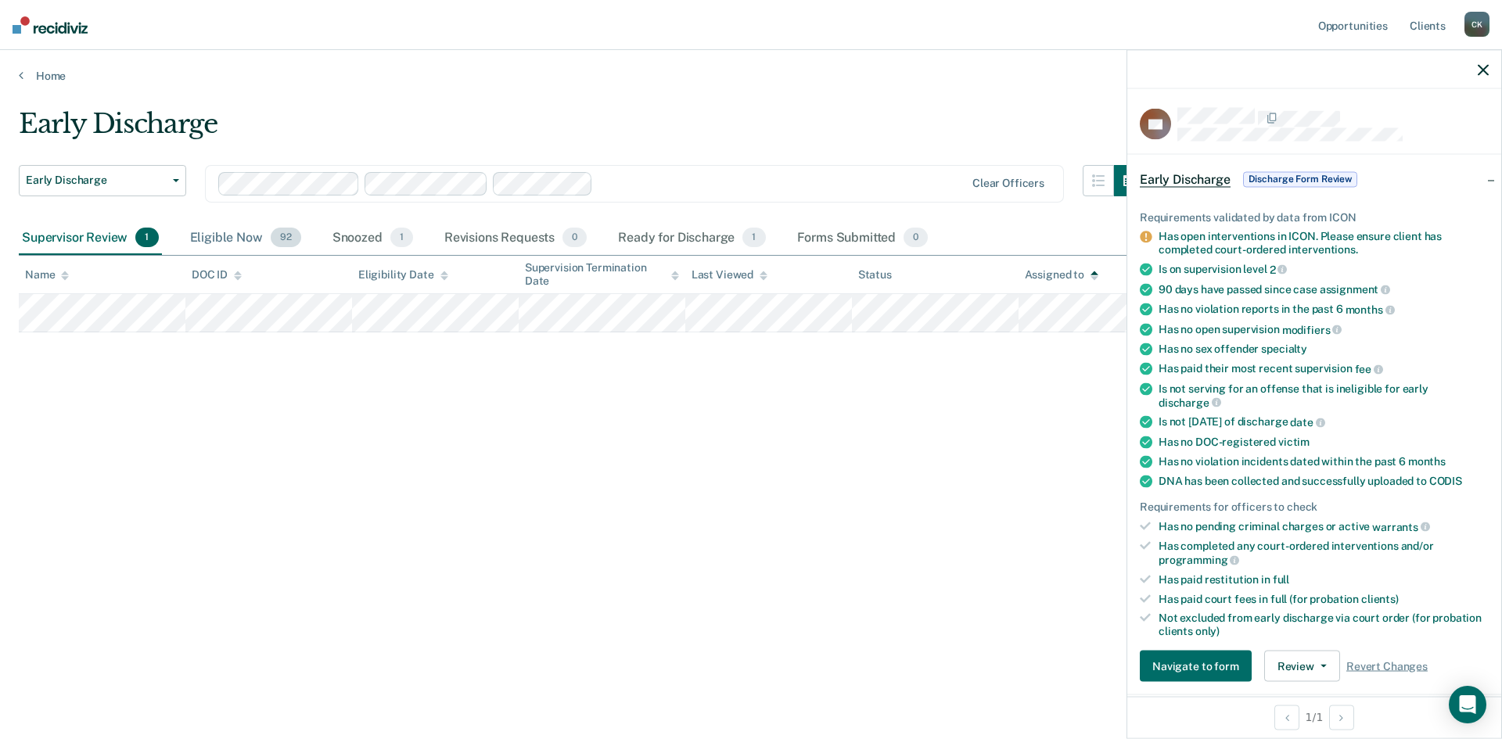
click at [232, 240] on div "Eligible Now 92" at bounding box center [245, 238] width 117 height 34
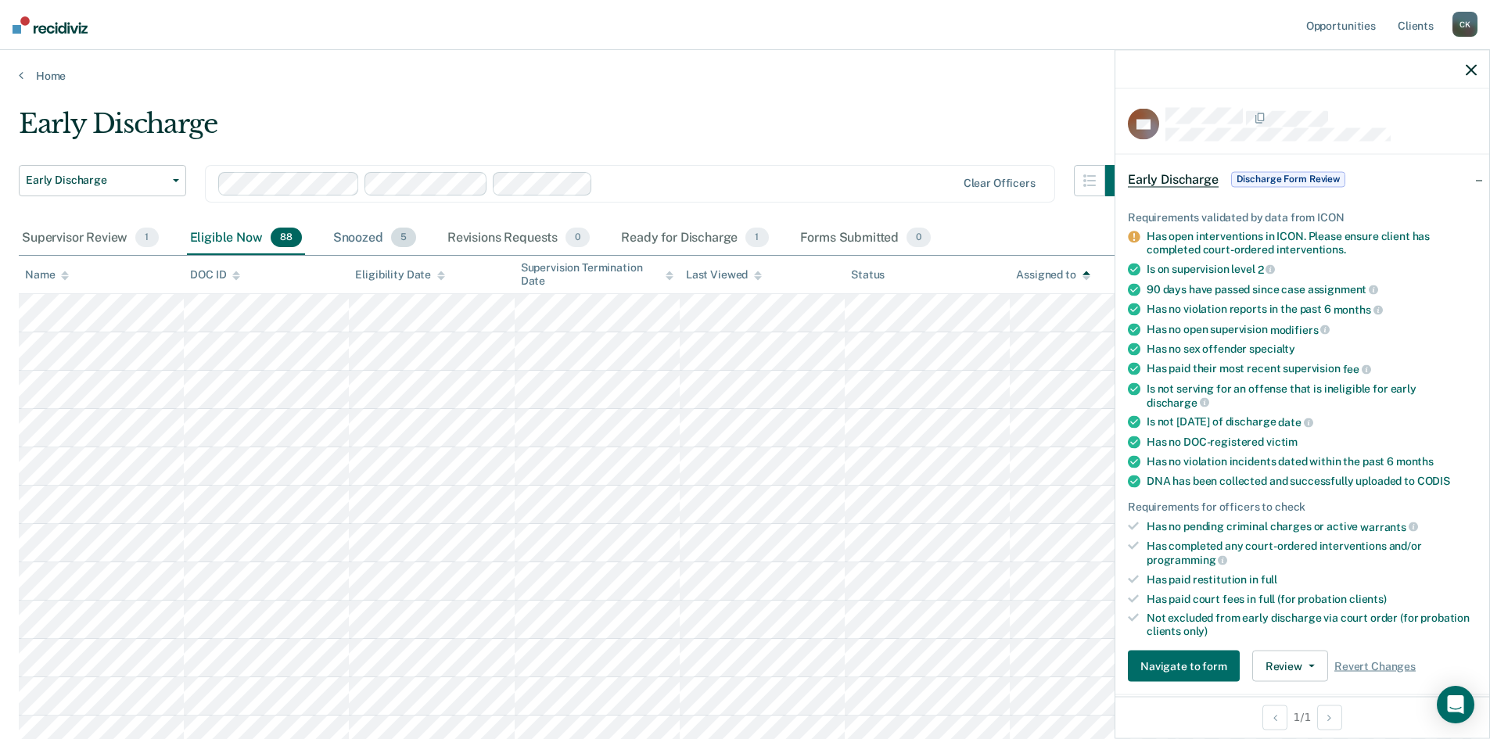
click at [360, 238] on div "Snoozed 5" at bounding box center [374, 238] width 89 height 34
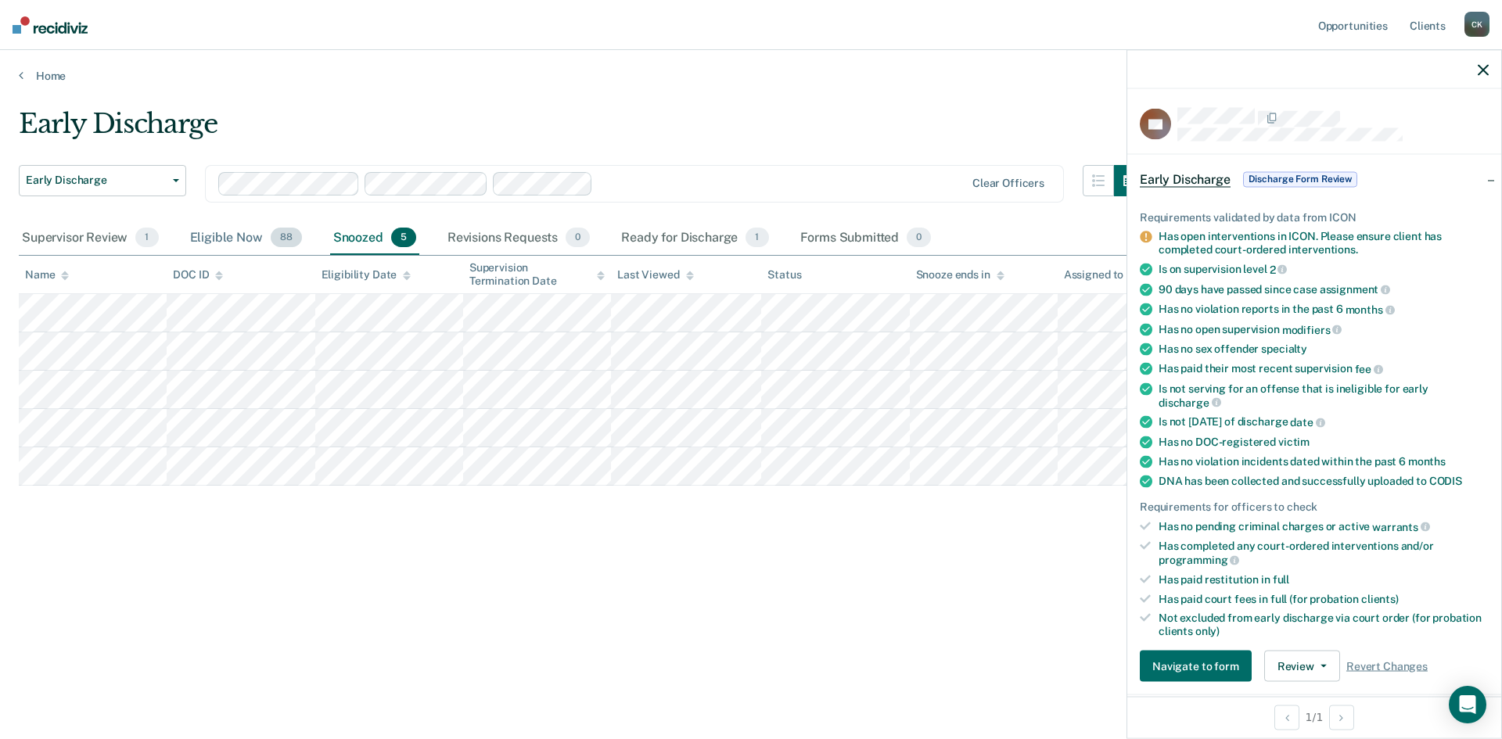
click at [234, 237] on div "Eligible Now 88" at bounding box center [246, 238] width 118 height 34
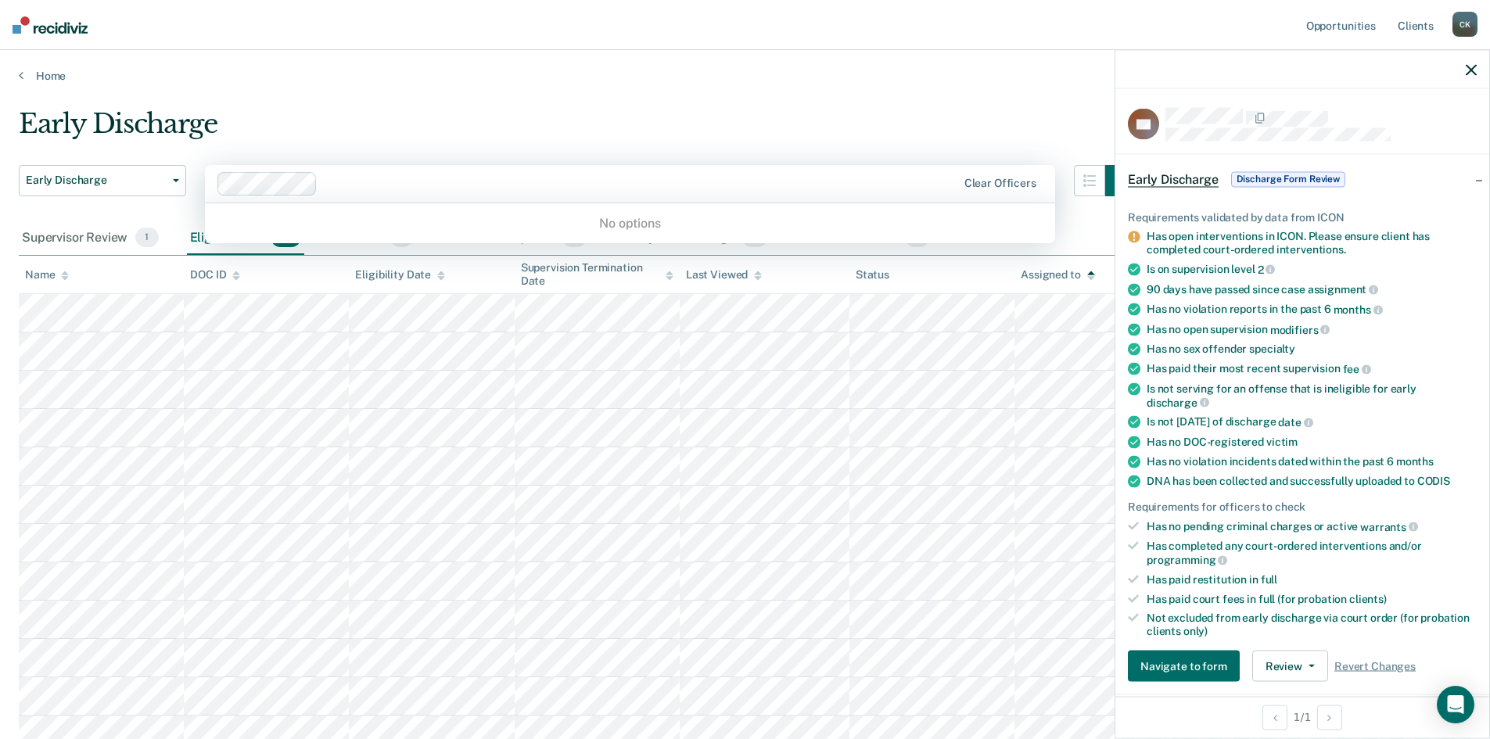
click at [342, 182] on div at bounding box center [640, 183] width 632 height 18
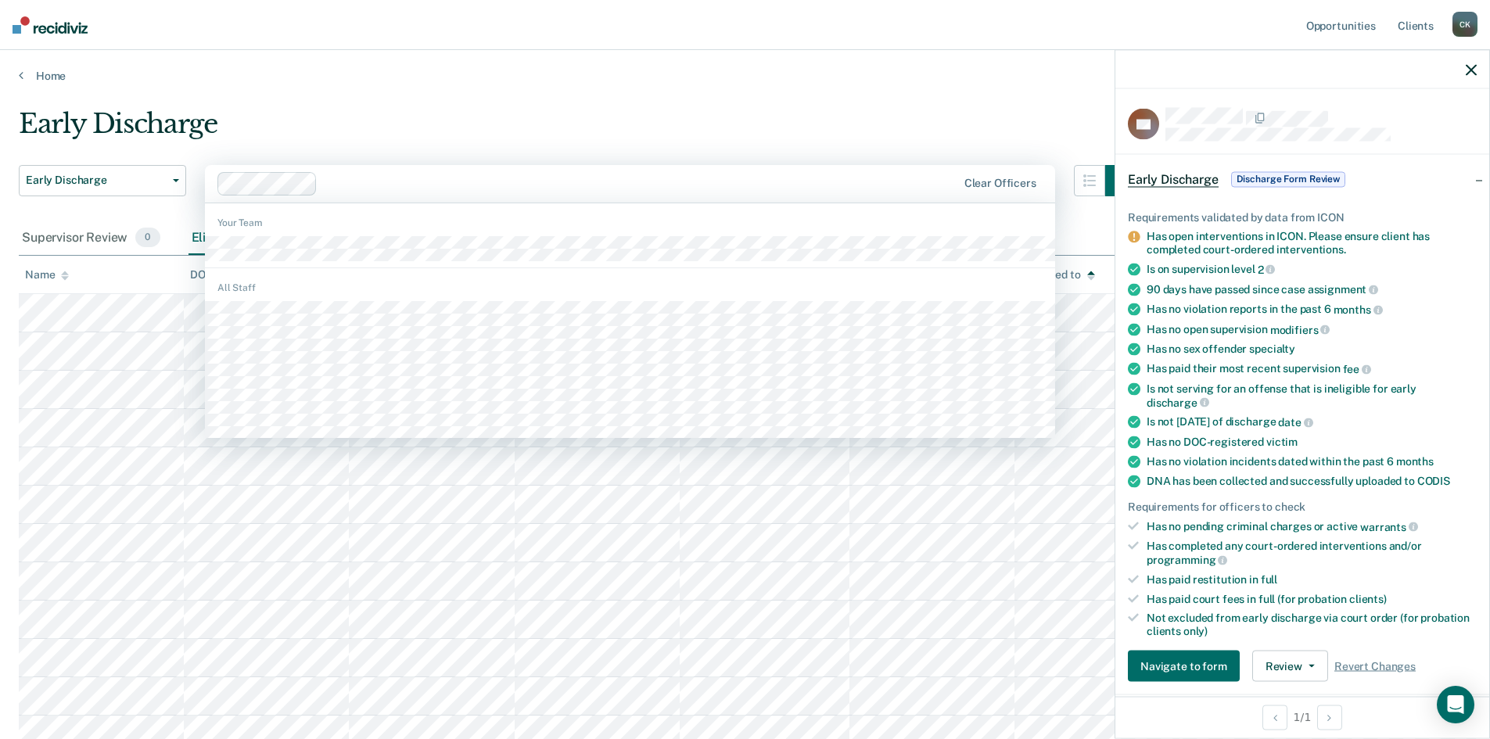
click at [354, 118] on div "Early Discharge" at bounding box center [578, 130] width 1118 height 45
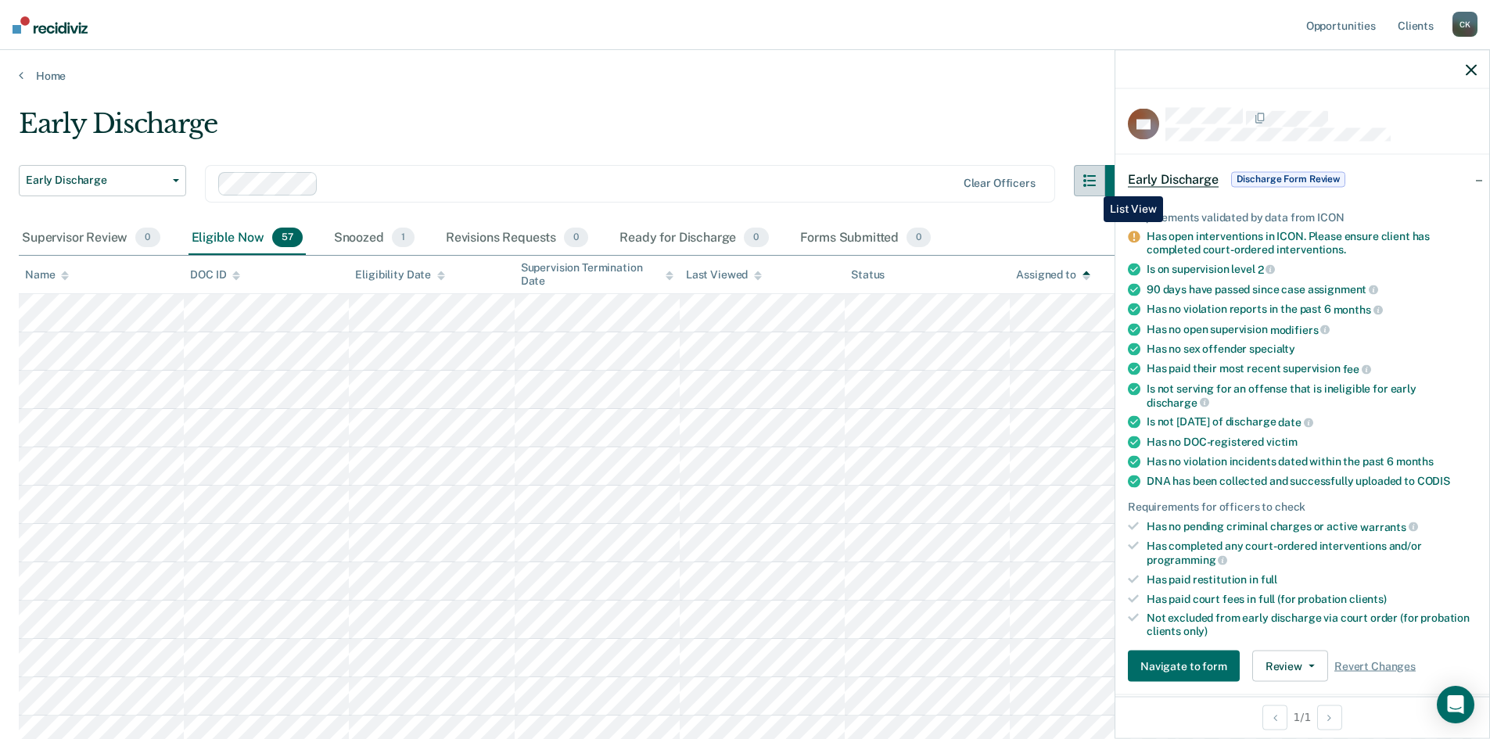
click at [1092, 185] on icon "button" at bounding box center [1089, 180] width 13 height 13
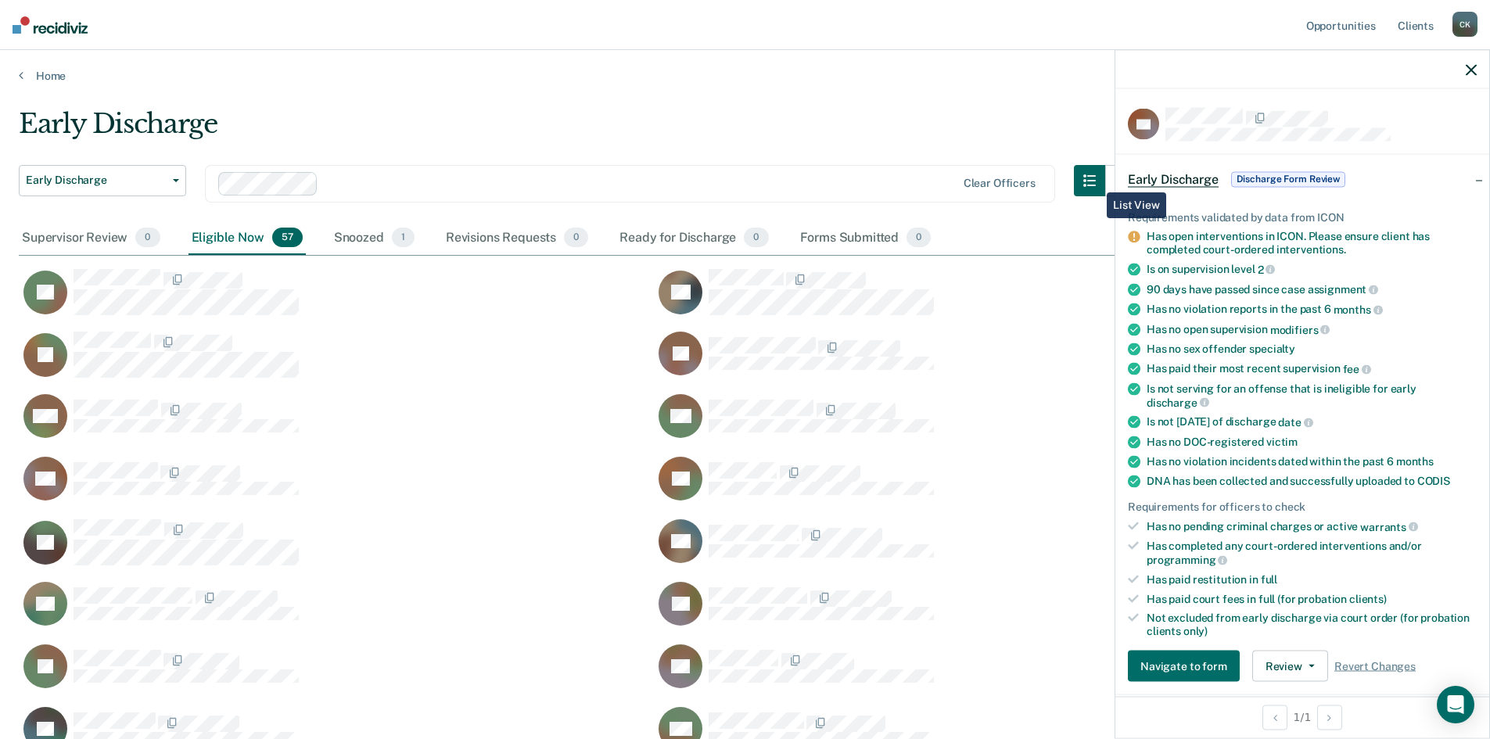
click at [1096, 179] on icon "button" at bounding box center [1089, 180] width 13 height 13
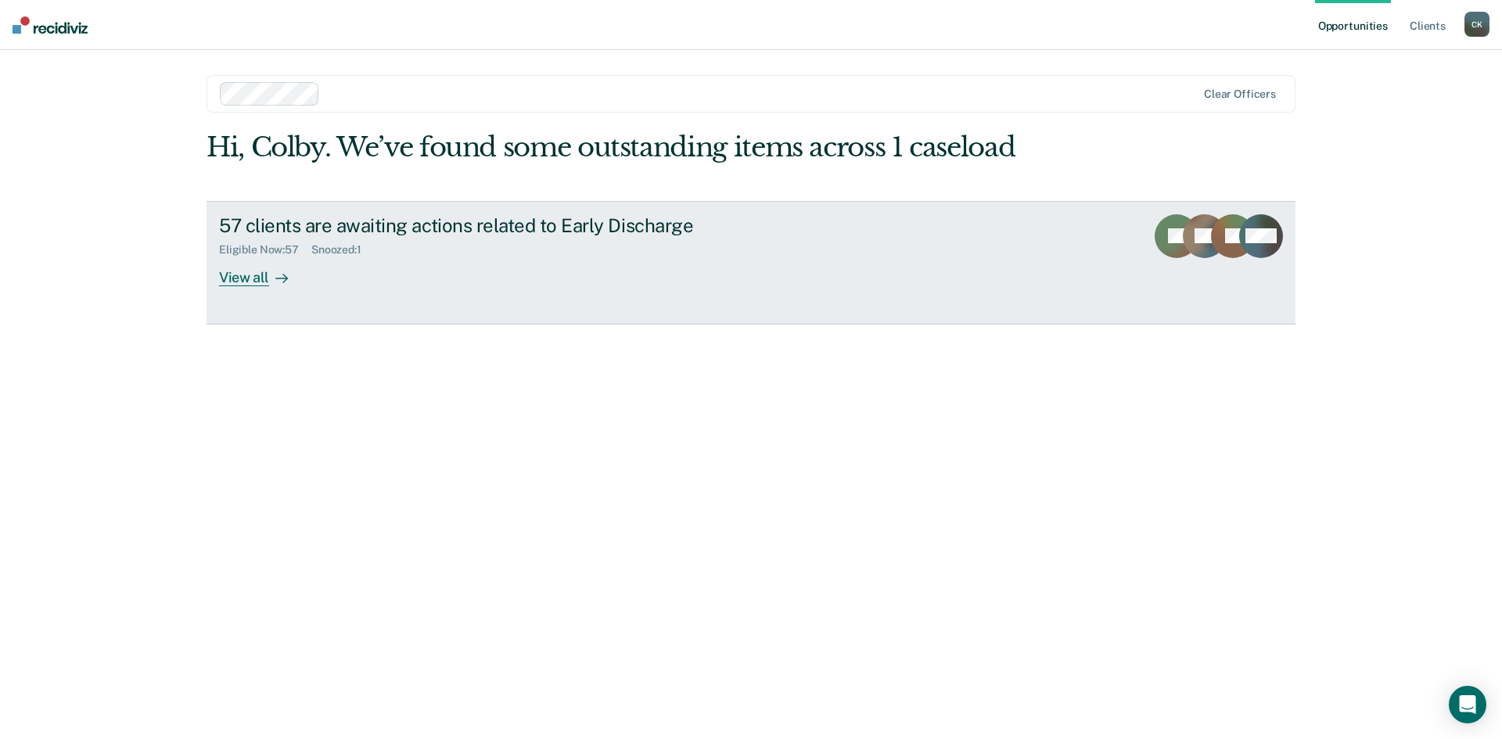
click at [249, 272] on div "View all" at bounding box center [263, 271] width 88 height 31
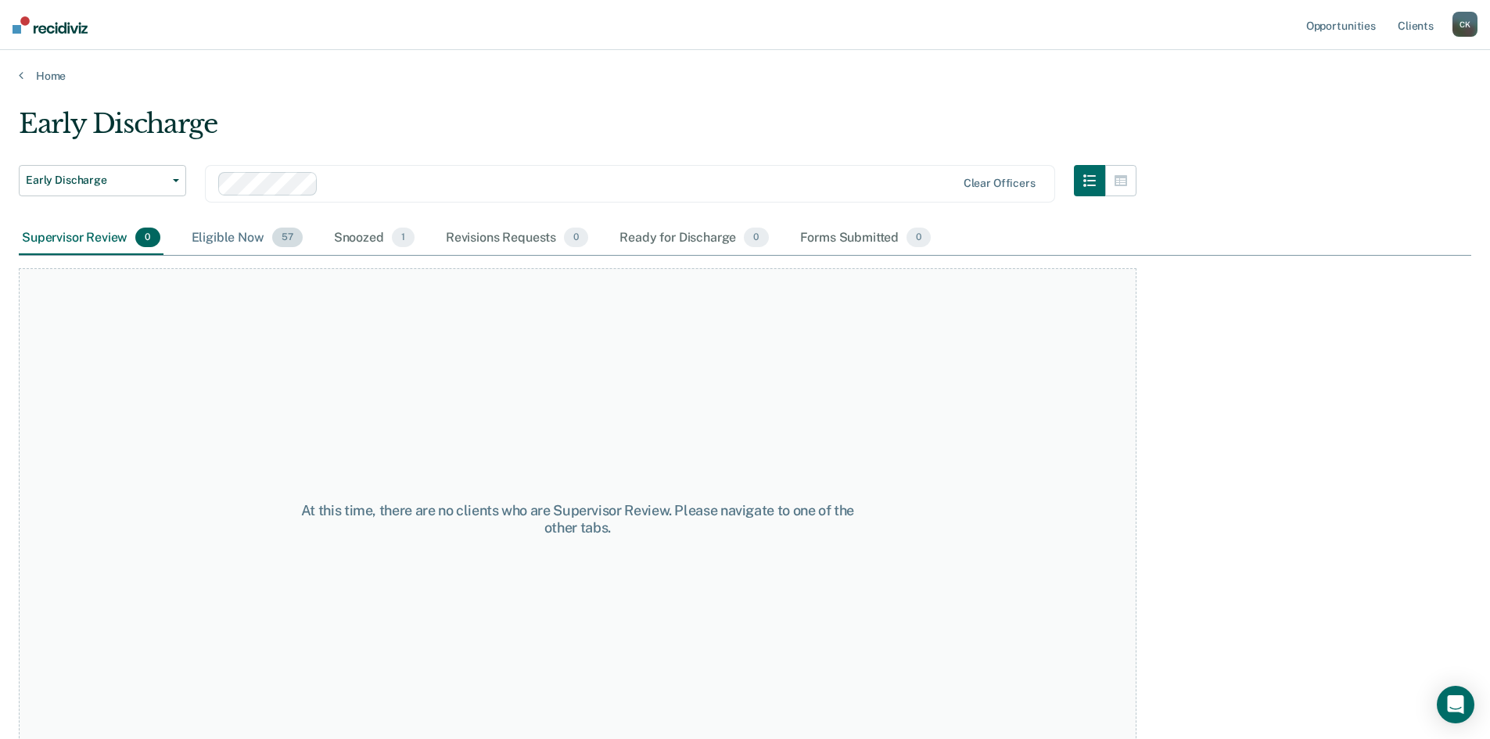
click at [223, 235] on div "Eligible Now 57" at bounding box center [247, 238] width 117 height 34
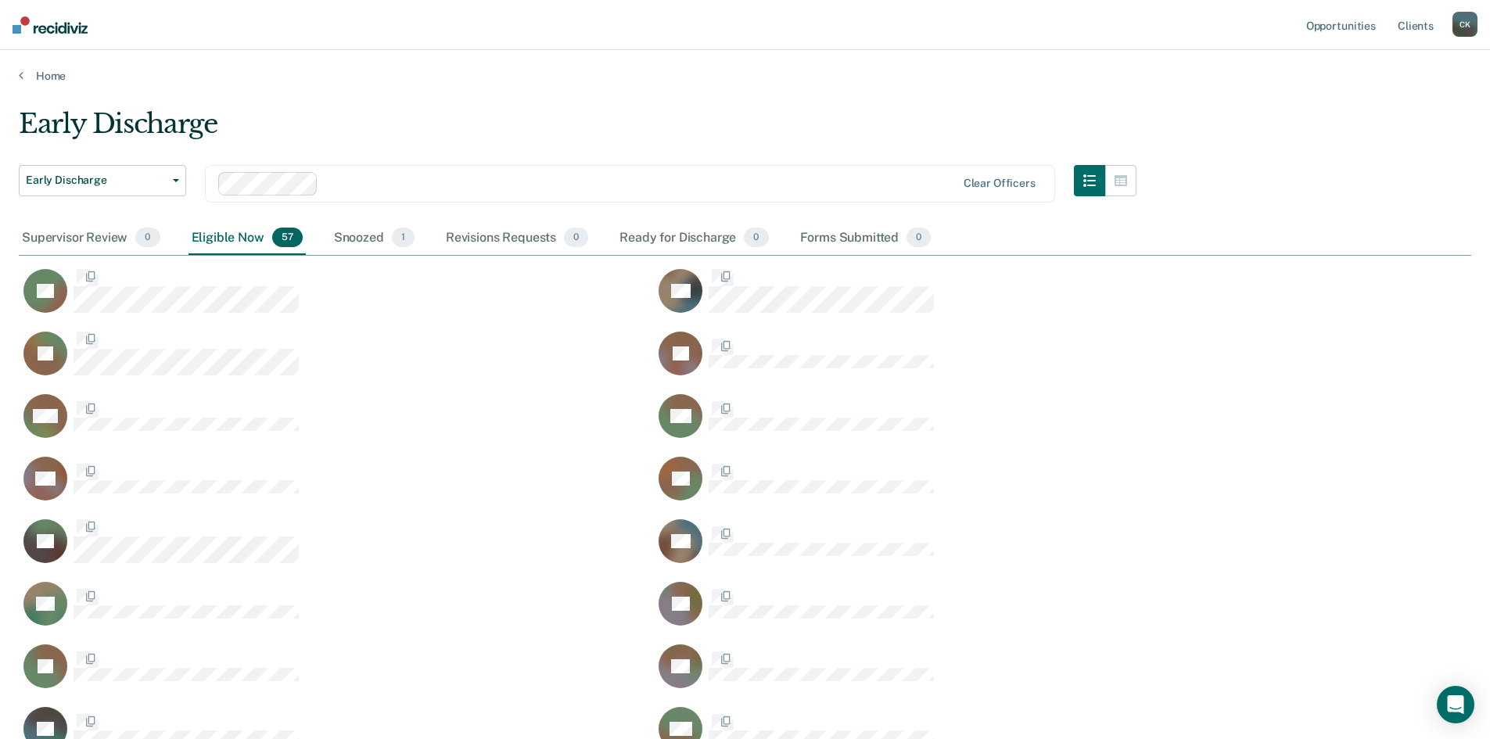
scroll to position [1959, 1441]
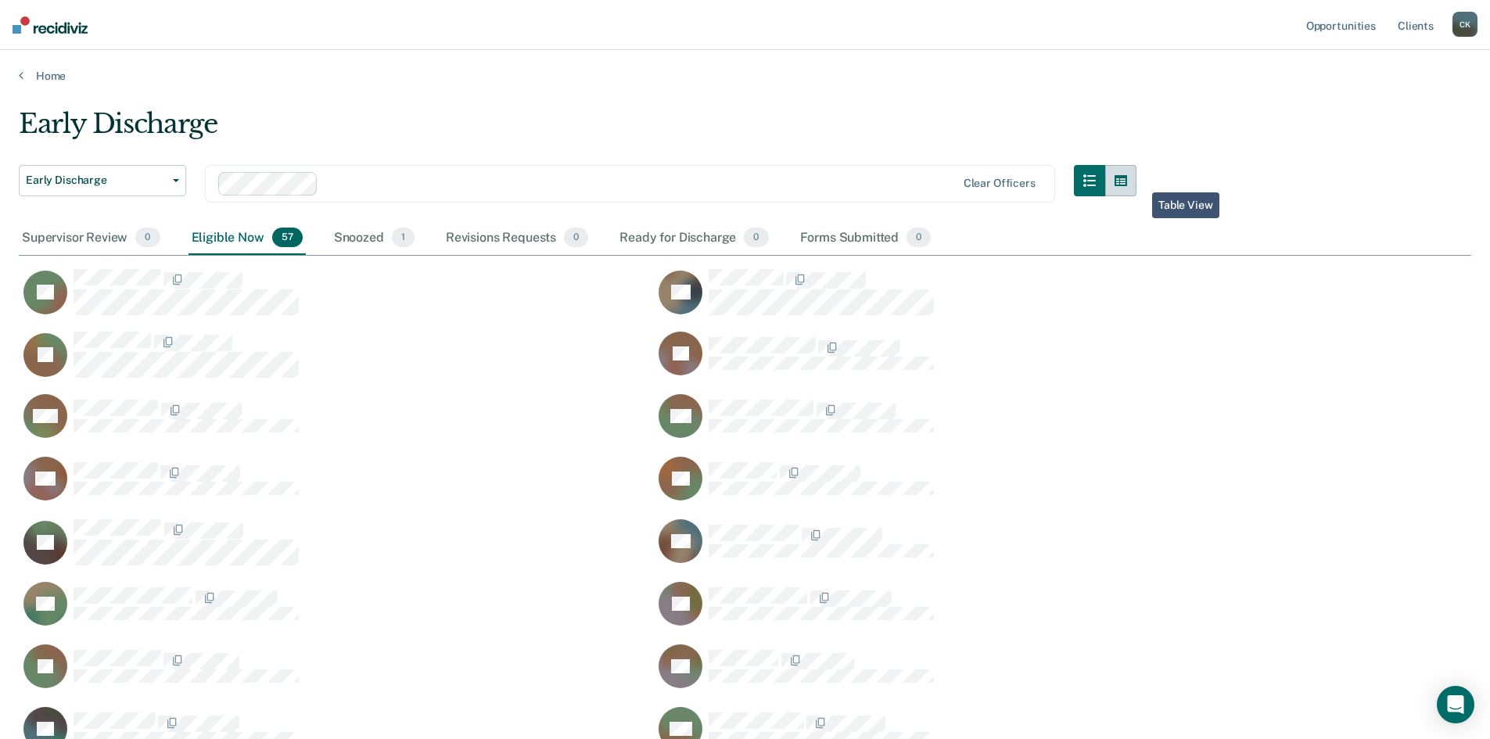
click at [1137, 181] on button "button" at bounding box center [1120, 180] width 31 height 31
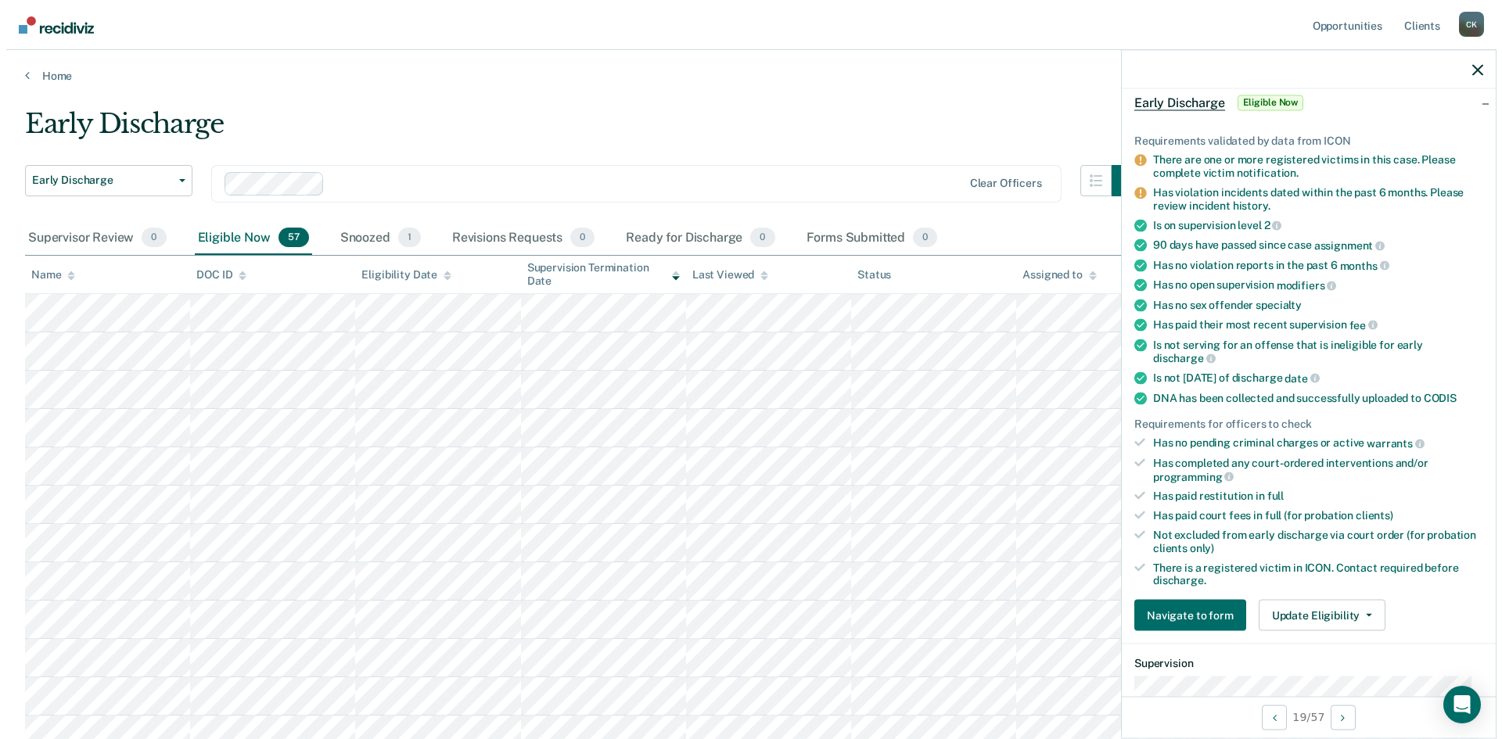
scroll to position [156, 0]
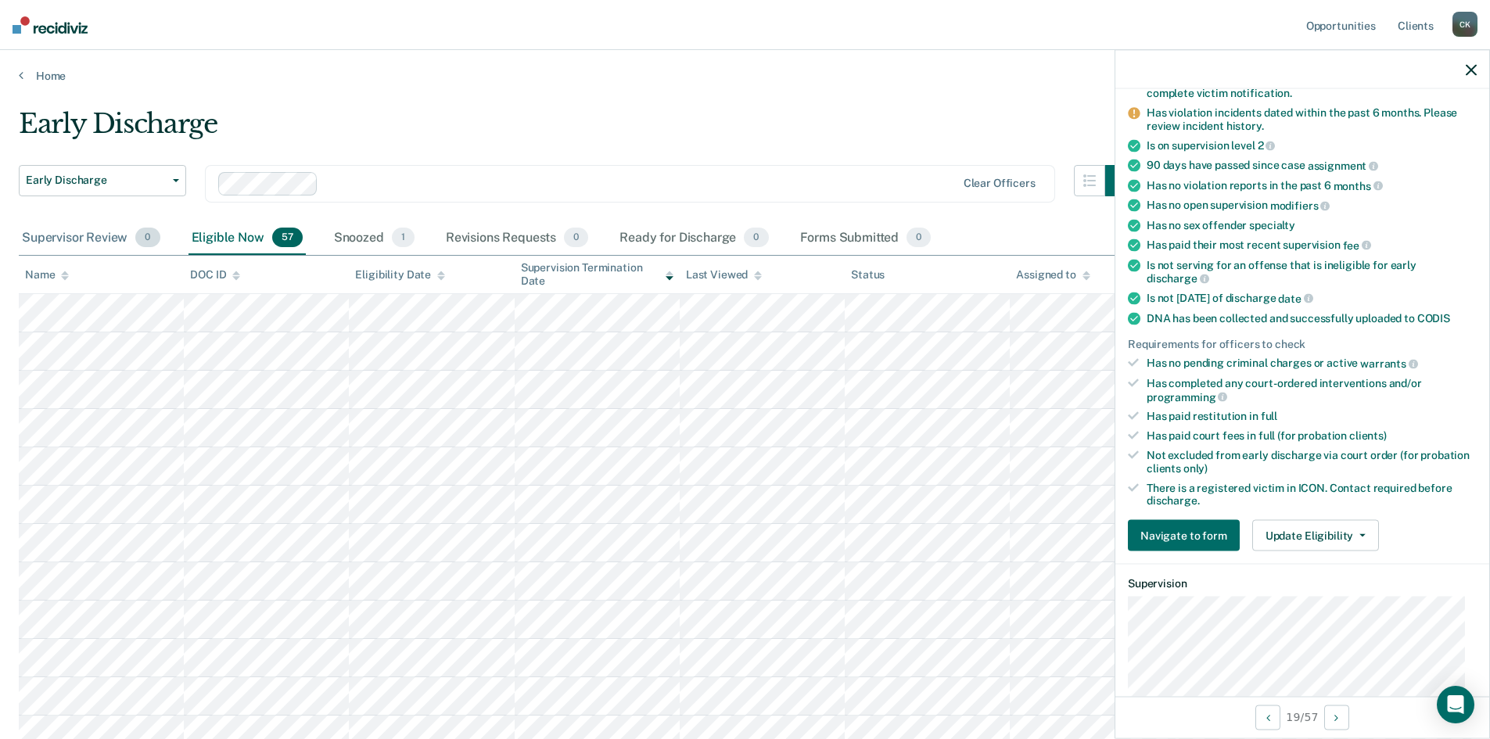
click at [68, 234] on div "Supervisor Review 0" at bounding box center [91, 238] width 145 height 34
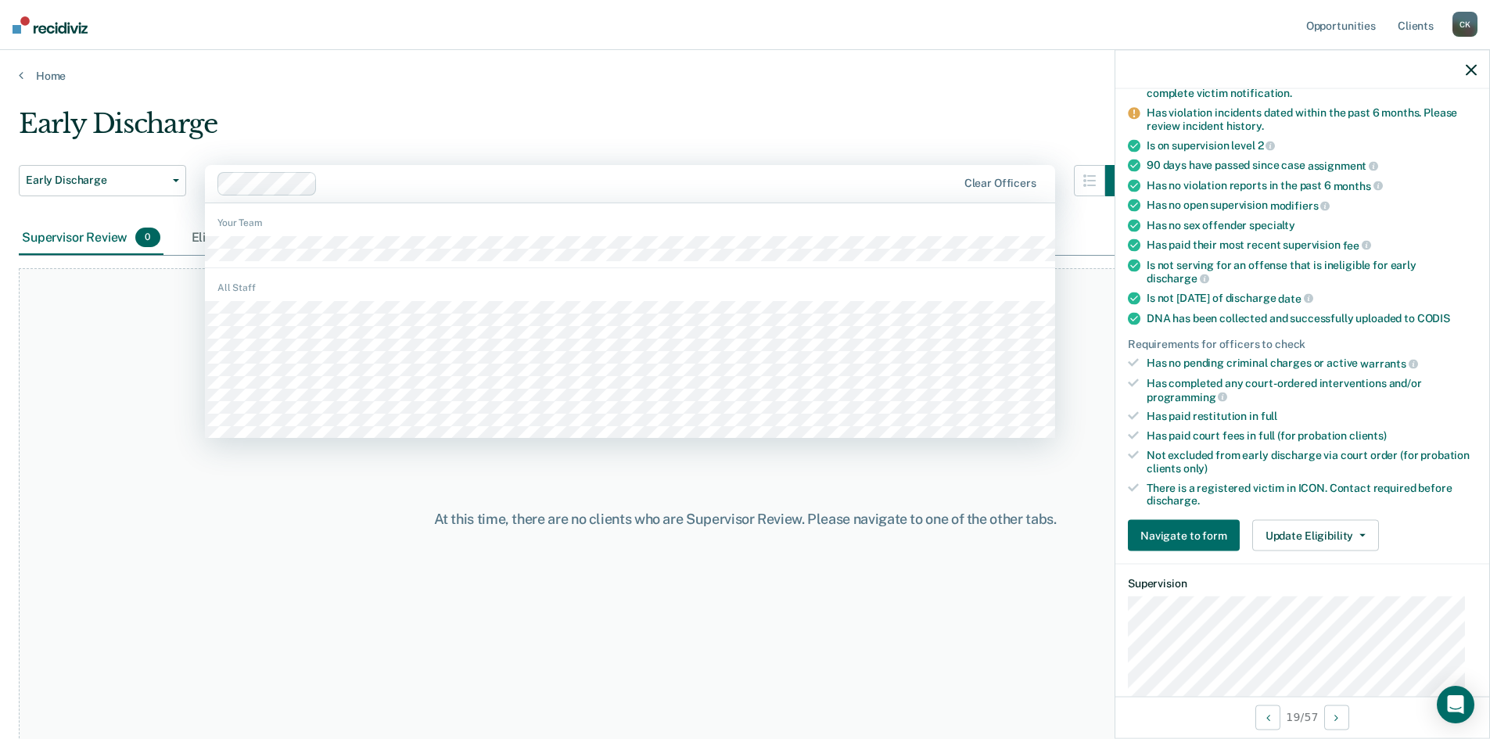
click at [480, 188] on div at bounding box center [640, 183] width 632 height 18
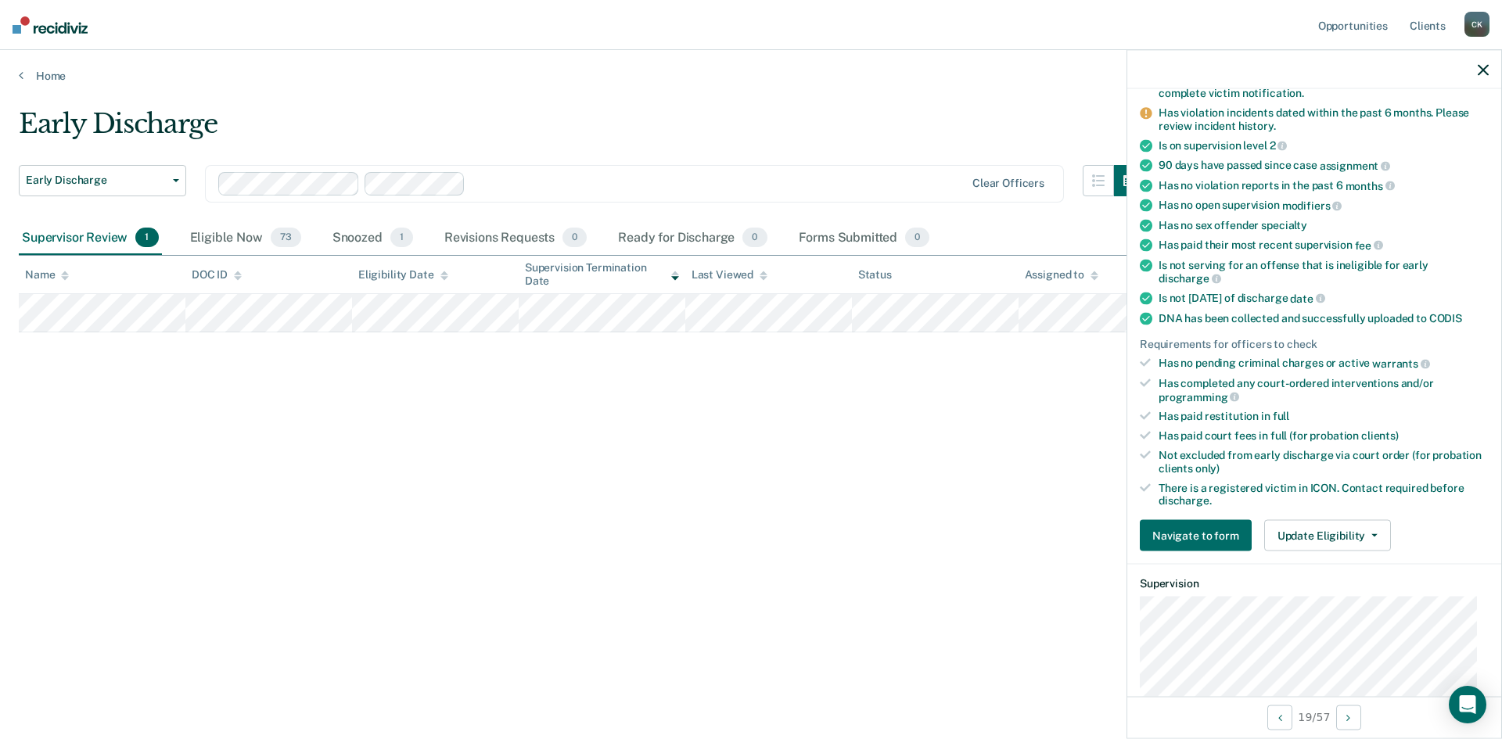
click at [542, 181] on div at bounding box center [718, 183] width 493 height 18
